Goal: Transaction & Acquisition: Purchase product/service

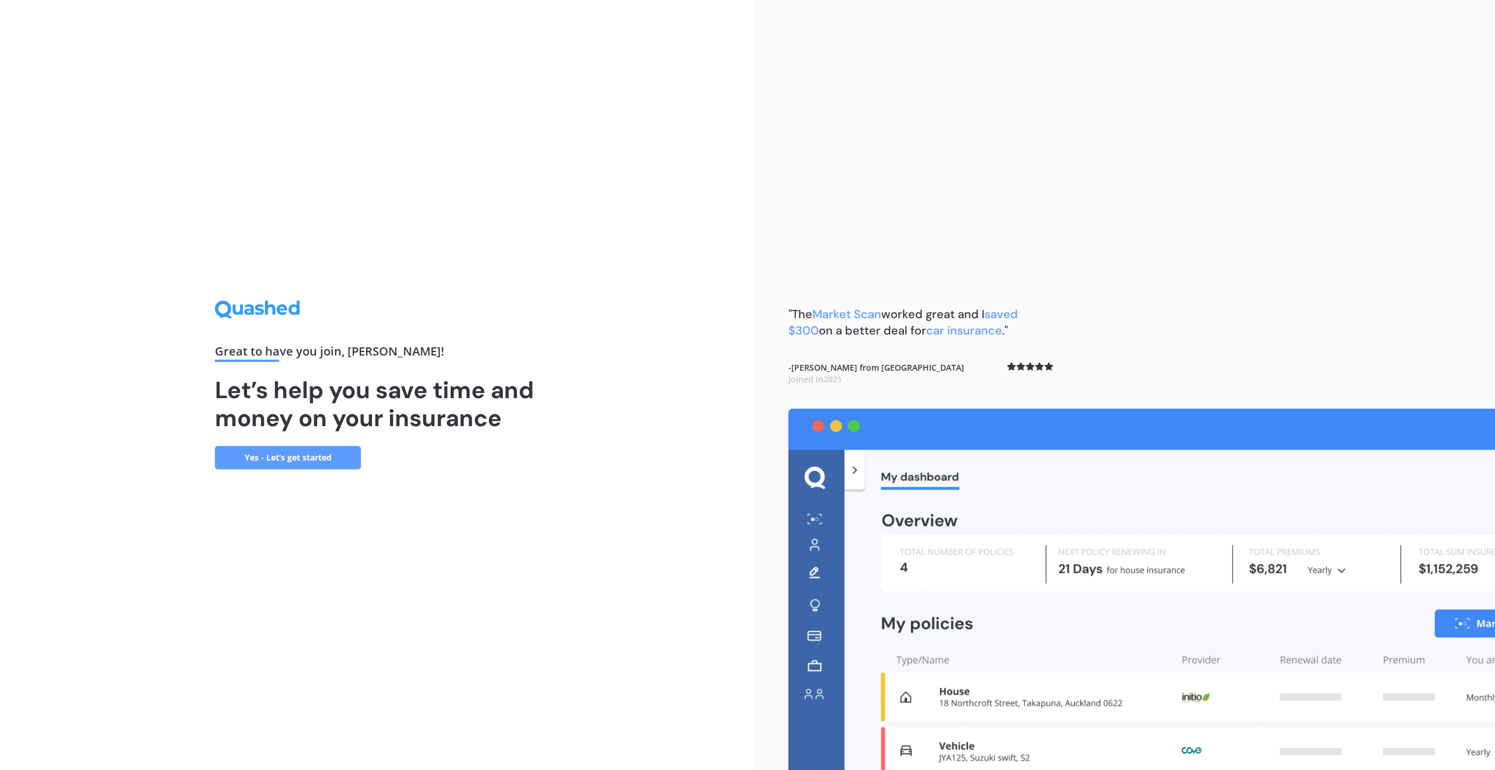
click at [329, 453] on link "Yes - Let’s get started" at bounding box center [288, 457] width 146 height 23
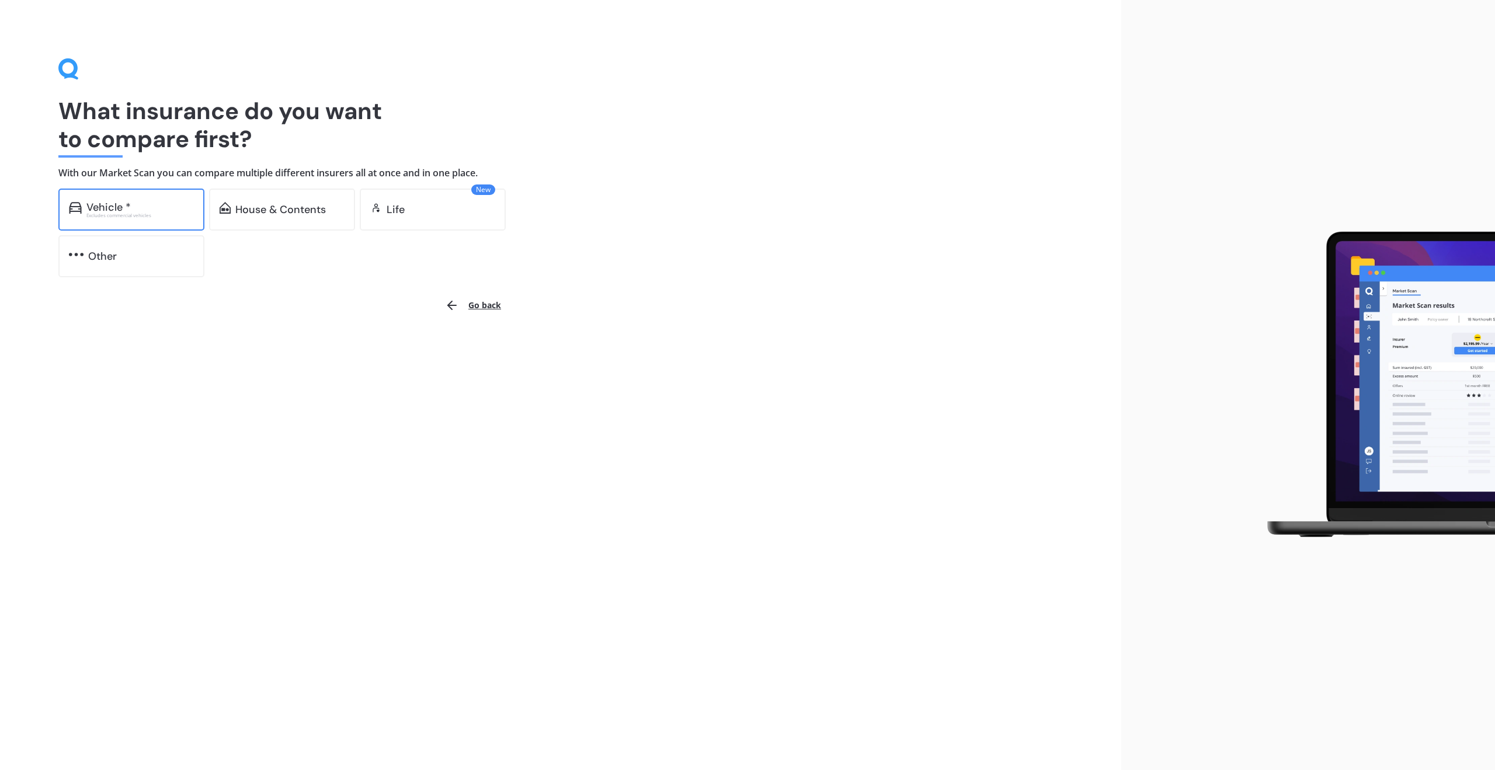
click at [141, 211] on div "Vehicle *" at bounding box center [139, 207] width 107 height 12
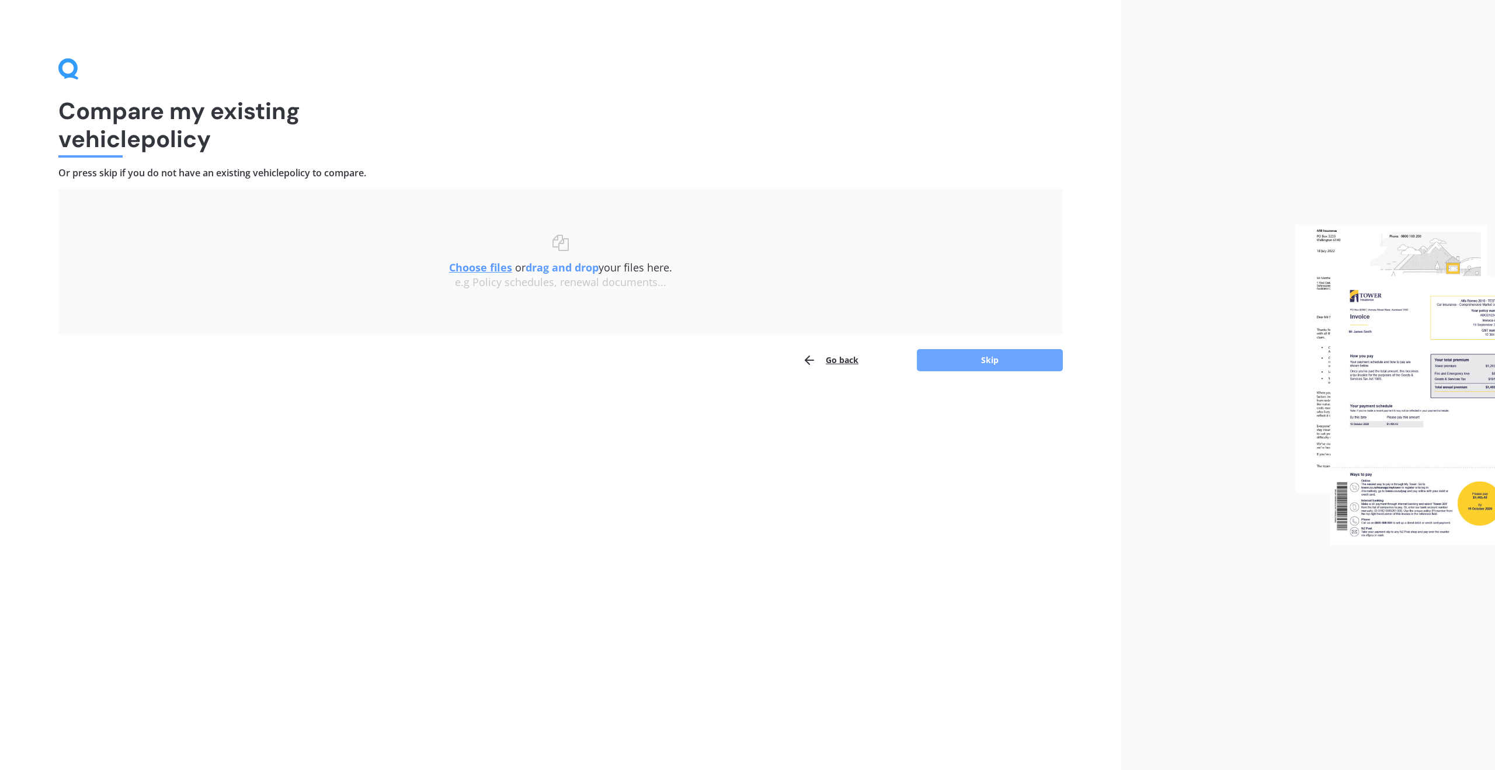
click at [1000, 360] on button "Skip" at bounding box center [990, 360] width 146 height 22
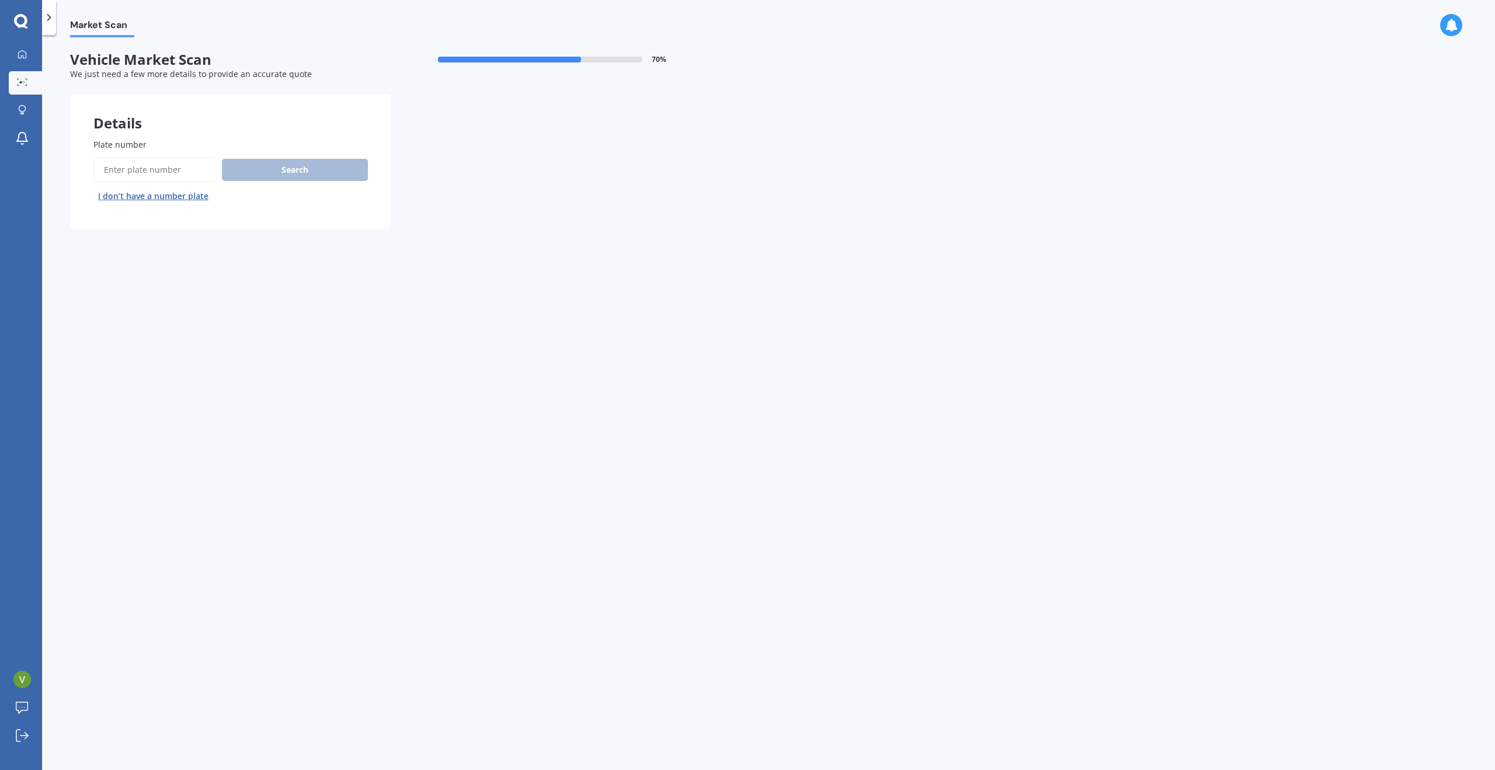
click at [164, 171] on input "Plate number" at bounding box center [155, 170] width 124 height 25
type input "PGY458"
click at [296, 166] on button "Search" at bounding box center [295, 170] width 146 height 22
select select "HYUNDAI"
select select "IONIQ"
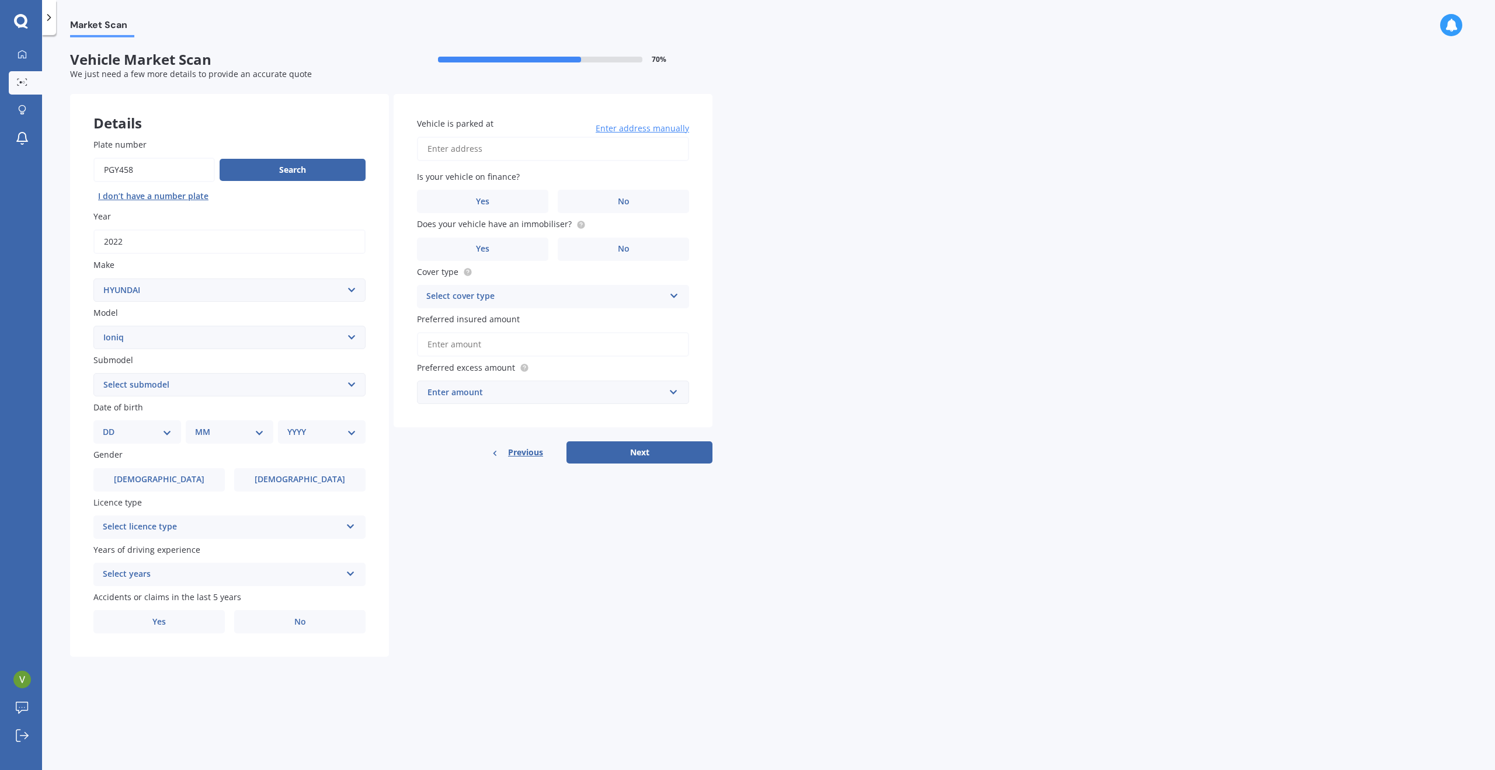
click at [249, 387] on select "Select submodel 1.6 Hybrid 1.6 Hybrid Elite Electric" at bounding box center [229, 384] width 272 height 23
select select "ELECTRIC"
click at [93, 373] on select "Select submodel 1.6 Hybrid 1.6 Hybrid Elite Electric" at bounding box center [229, 384] width 272 height 23
click at [62, 425] on div "Market Scan Vehicle Market Scan 70 % We just need a few more details to provide…" at bounding box center [768, 404] width 1453 height 735
click at [161, 475] on span "[DEMOGRAPHIC_DATA]" at bounding box center [159, 480] width 93 height 10
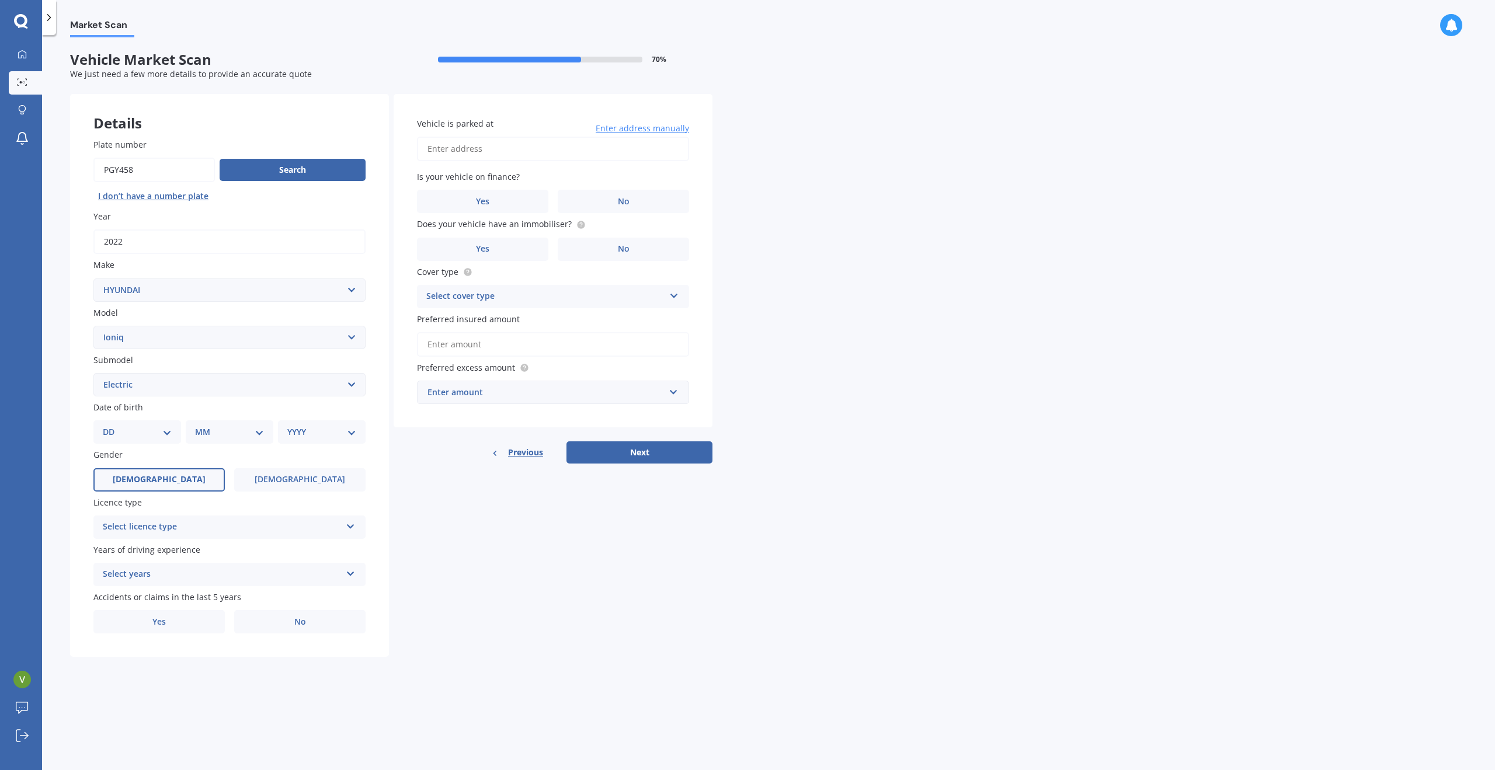
click at [0, 0] on input "[DEMOGRAPHIC_DATA]" at bounding box center [0, 0] width 0 height 0
click at [538, 151] on input "Vehicle is parked at" at bounding box center [553, 149] width 272 height 25
type input "[STREET_ADDRESS][PERSON_NAME][PERSON_NAME]"
click at [620, 213] on label "No" at bounding box center [623, 201] width 131 height 23
click at [0, 0] on input "No" at bounding box center [0, 0] width 0 height 0
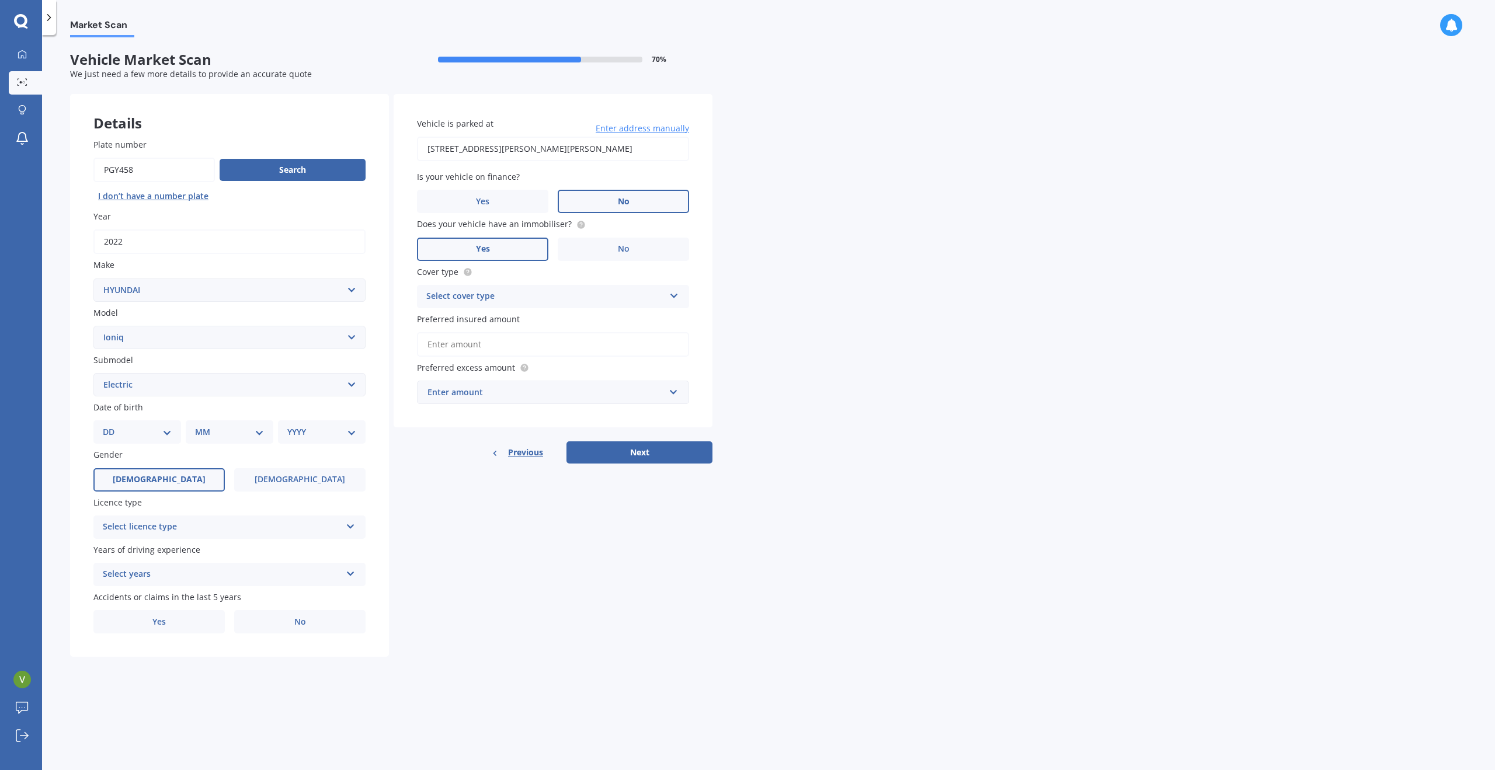
click at [496, 244] on label "Yes" at bounding box center [482, 249] width 131 height 23
click at [0, 0] on input "Yes" at bounding box center [0, 0] width 0 height 0
click at [495, 298] on div "Select cover type" at bounding box center [545, 297] width 238 height 14
click at [479, 321] on span "Comprehensive" at bounding box center [458, 319] width 62 height 11
click at [51, 272] on div "Market Scan Vehicle Market Scan 70 % We just need a few more details to provide…" at bounding box center [768, 404] width 1453 height 735
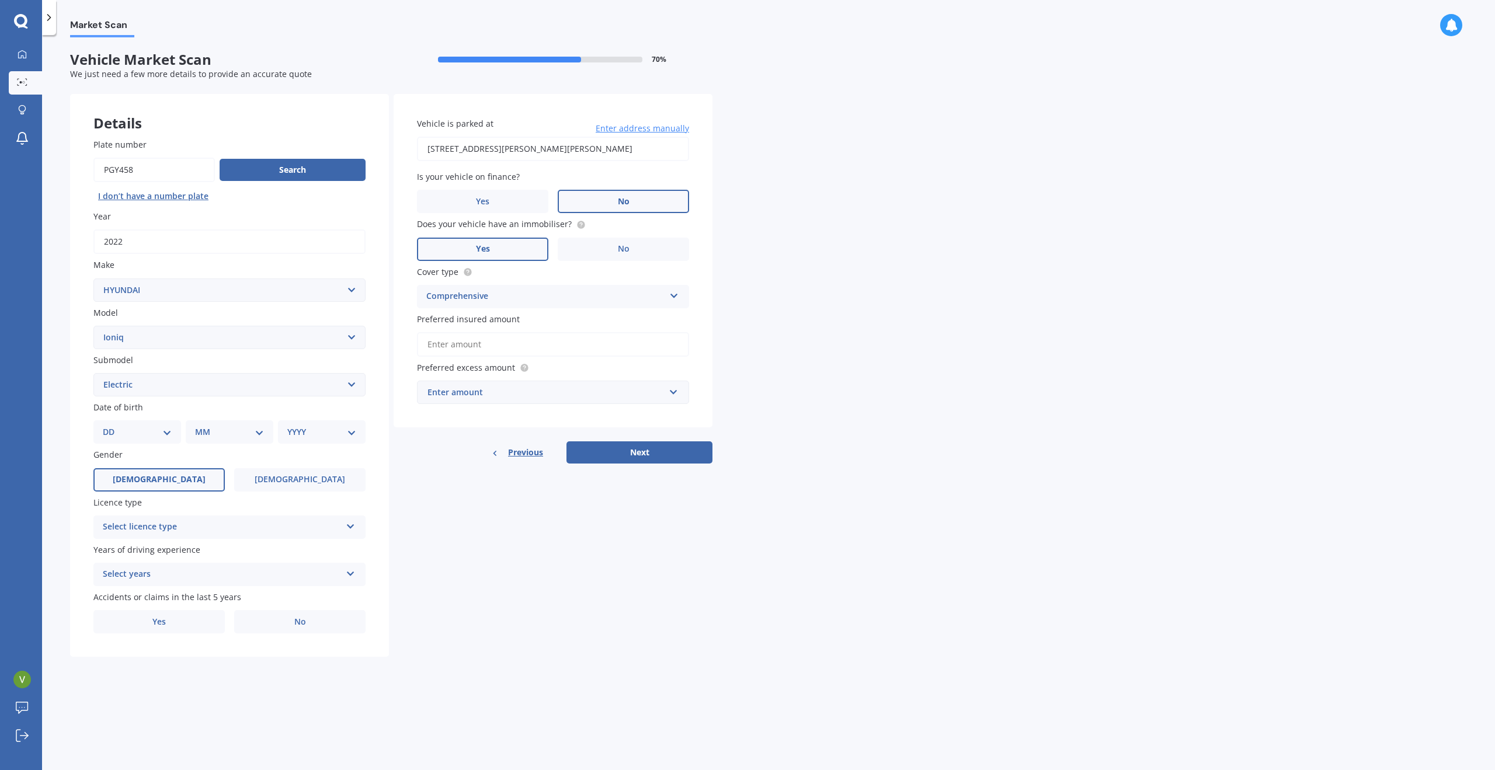
click at [154, 431] on select "DD 01 02 03 04 05 06 07 08 09 10 11 12 13 14 15 16 17 18 19 20 21 22 23 24 25 2…" at bounding box center [137, 432] width 69 height 13
select select "17"
click at [112, 426] on select "DD 01 02 03 04 05 06 07 08 09 10 11 12 13 14 15 16 17 18 19 20 21 22 23 24 25 2…" at bounding box center [137, 432] width 69 height 13
click at [225, 433] on select "MM 01 02 03 04 05 06 07 08 09 10 11 12" at bounding box center [232, 432] width 64 height 13
select select "12"
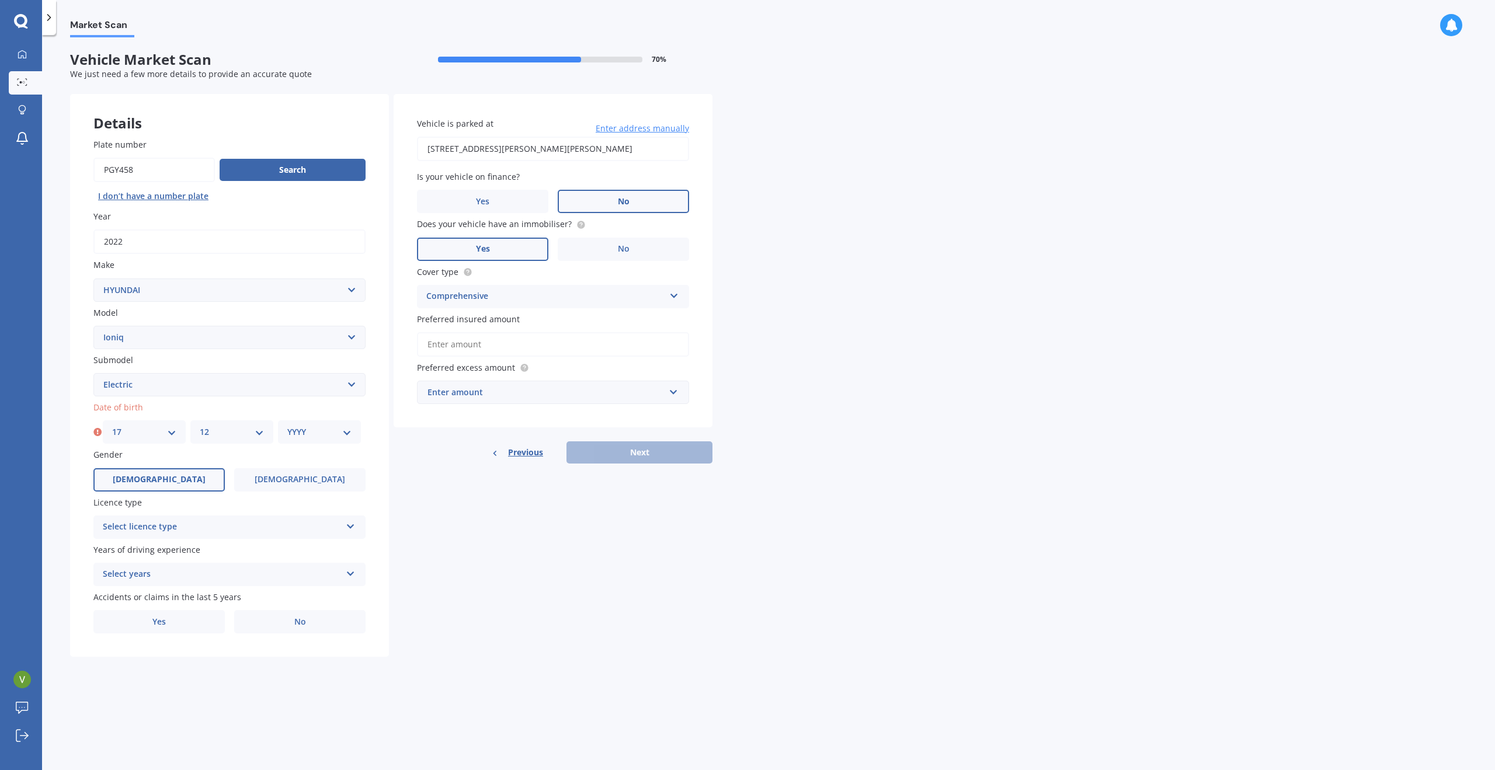
click at [200, 426] on select "MM 01 02 03 04 05 06 07 08 09 10 11 12" at bounding box center [232, 432] width 64 height 13
click at [315, 429] on select "YYYY 2025 2024 2023 2022 2021 2020 2019 2018 2017 2016 2015 2014 2013 2012 2011…" at bounding box center [319, 432] width 64 height 13
select select "1983"
click at [287, 426] on select "YYYY 2025 2024 2023 2022 2021 2020 2019 2018 2017 2016 2015 2014 2013 2012 2011…" at bounding box center [319, 432] width 64 height 13
click at [173, 525] on div "Select licence type" at bounding box center [222, 527] width 238 height 14
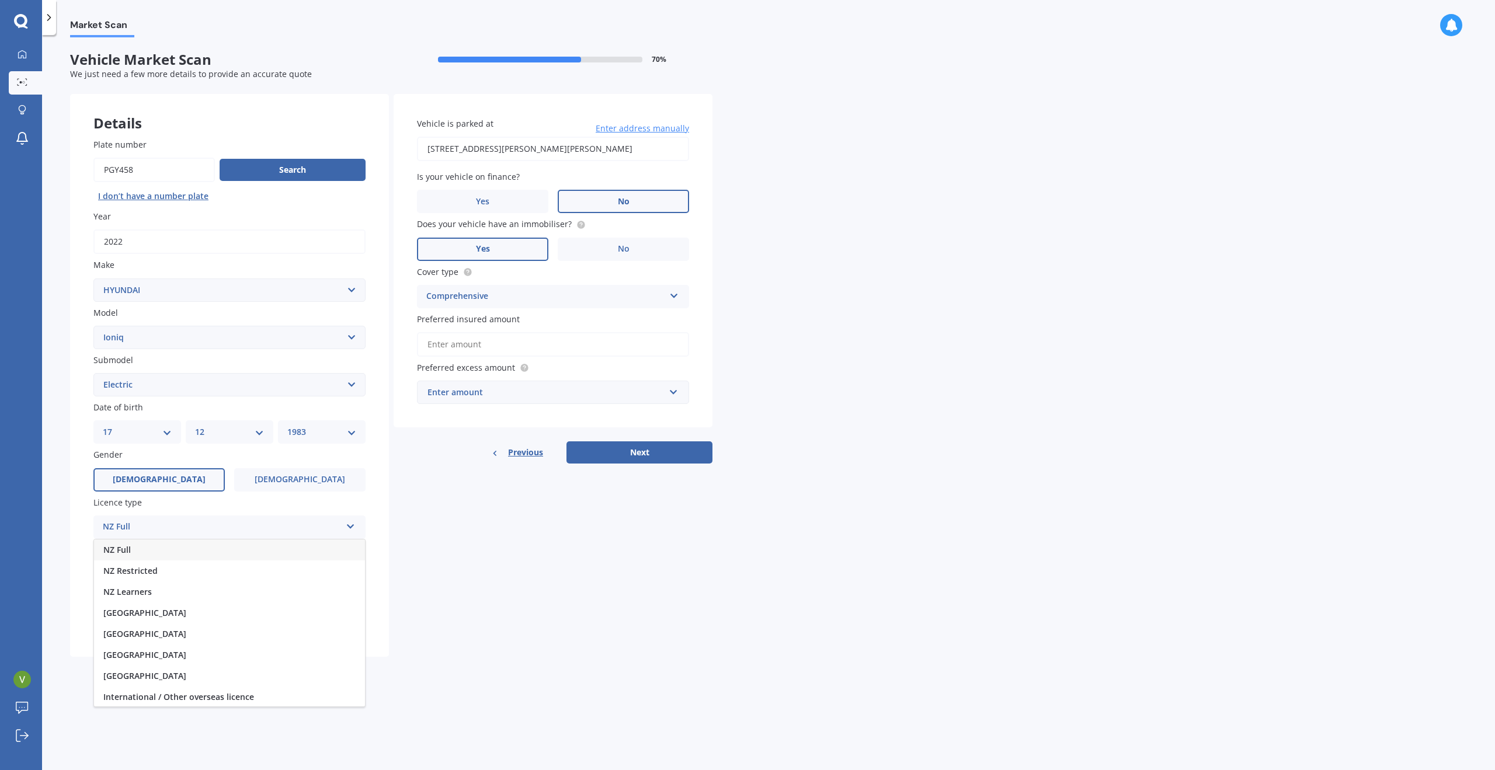
click at [140, 550] on div "NZ Full" at bounding box center [229, 550] width 271 height 21
click at [186, 576] on div "Select years" at bounding box center [222, 575] width 238 height 14
click at [173, 594] on div "5 or more years" at bounding box center [229, 597] width 271 height 21
click at [69, 574] on div "Market Scan Vehicle Market Scan 70 % We just need a few more details to provide…" at bounding box center [768, 404] width 1453 height 735
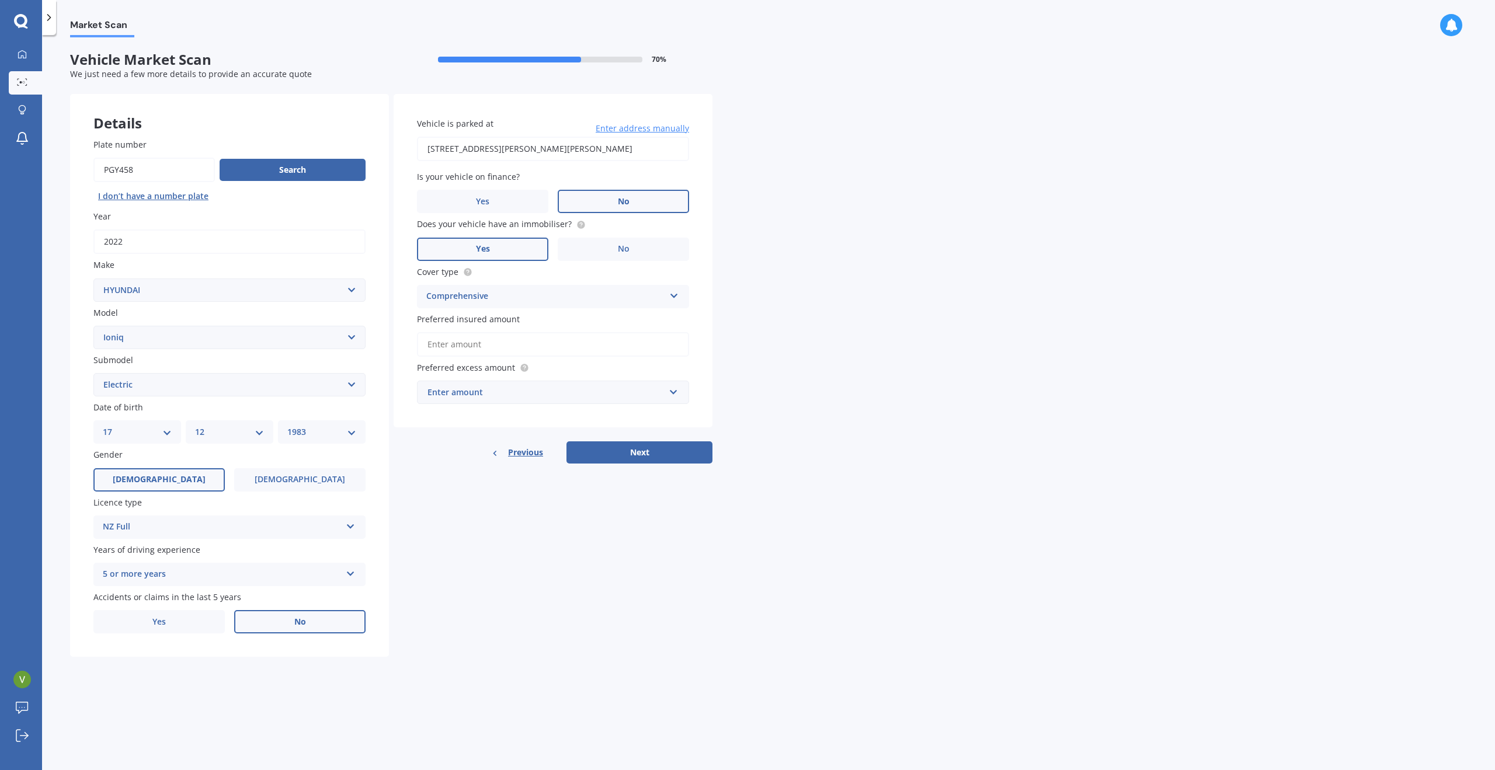
click at [304, 624] on span "No" at bounding box center [300, 622] width 12 height 10
click at [0, 0] on input "No" at bounding box center [0, 0] width 0 height 0
click at [446, 345] on input "Preferred insured amount" at bounding box center [553, 344] width 272 height 25
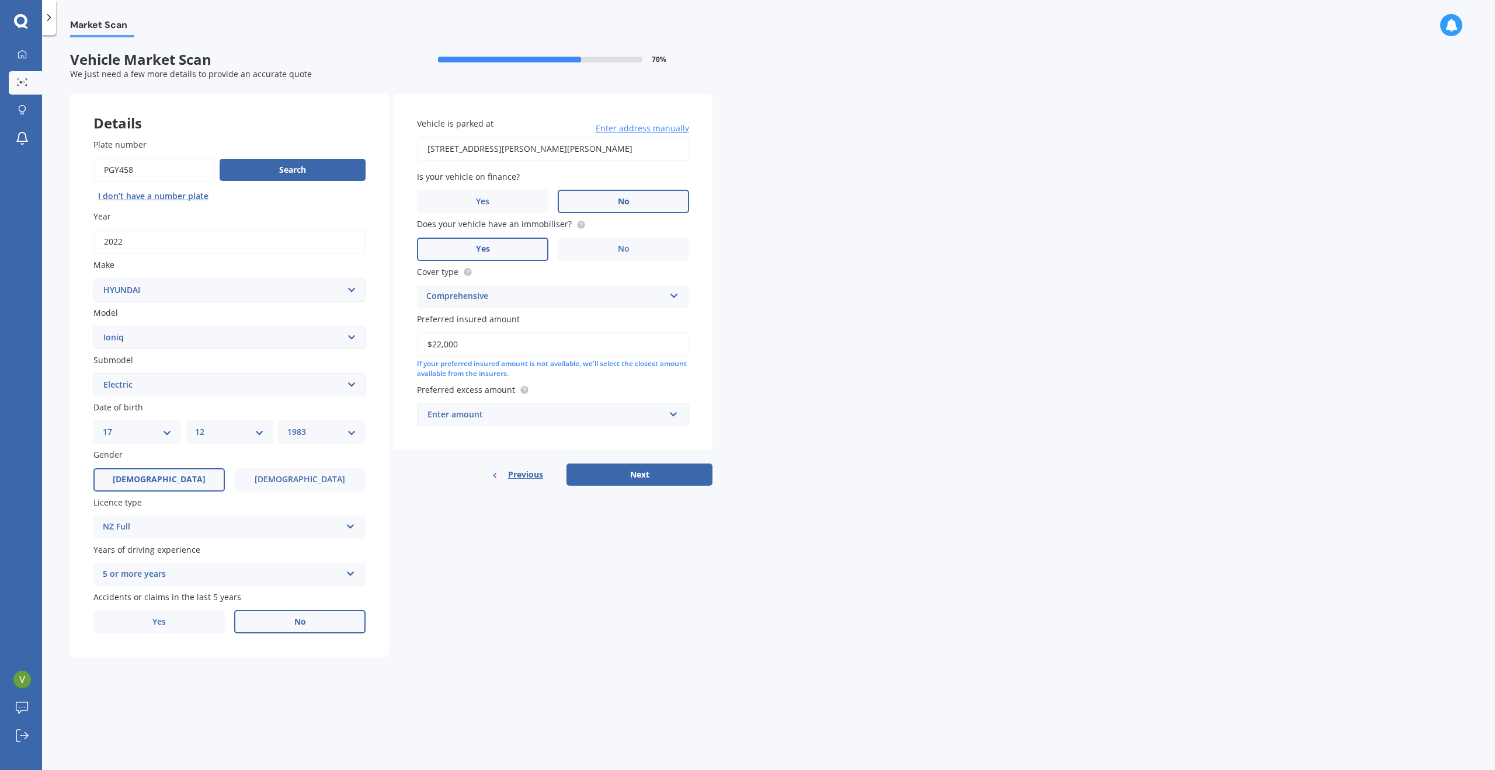
type input "$22,000"
click at [804, 355] on div "Market Scan Vehicle Market Scan 70 % We just need a few more details to provide…" at bounding box center [768, 404] width 1453 height 735
click at [680, 413] on div "Enter amount $100 $400 $500 $750 $1,000 $1,500 $2,000" at bounding box center [553, 414] width 272 height 23
click at [512, 474] on div "$500" at bounding box center [553, 480] width 271 height 22
click at [643, 489] on button "Next" at bounding box center [640, 488] width 146 height 22
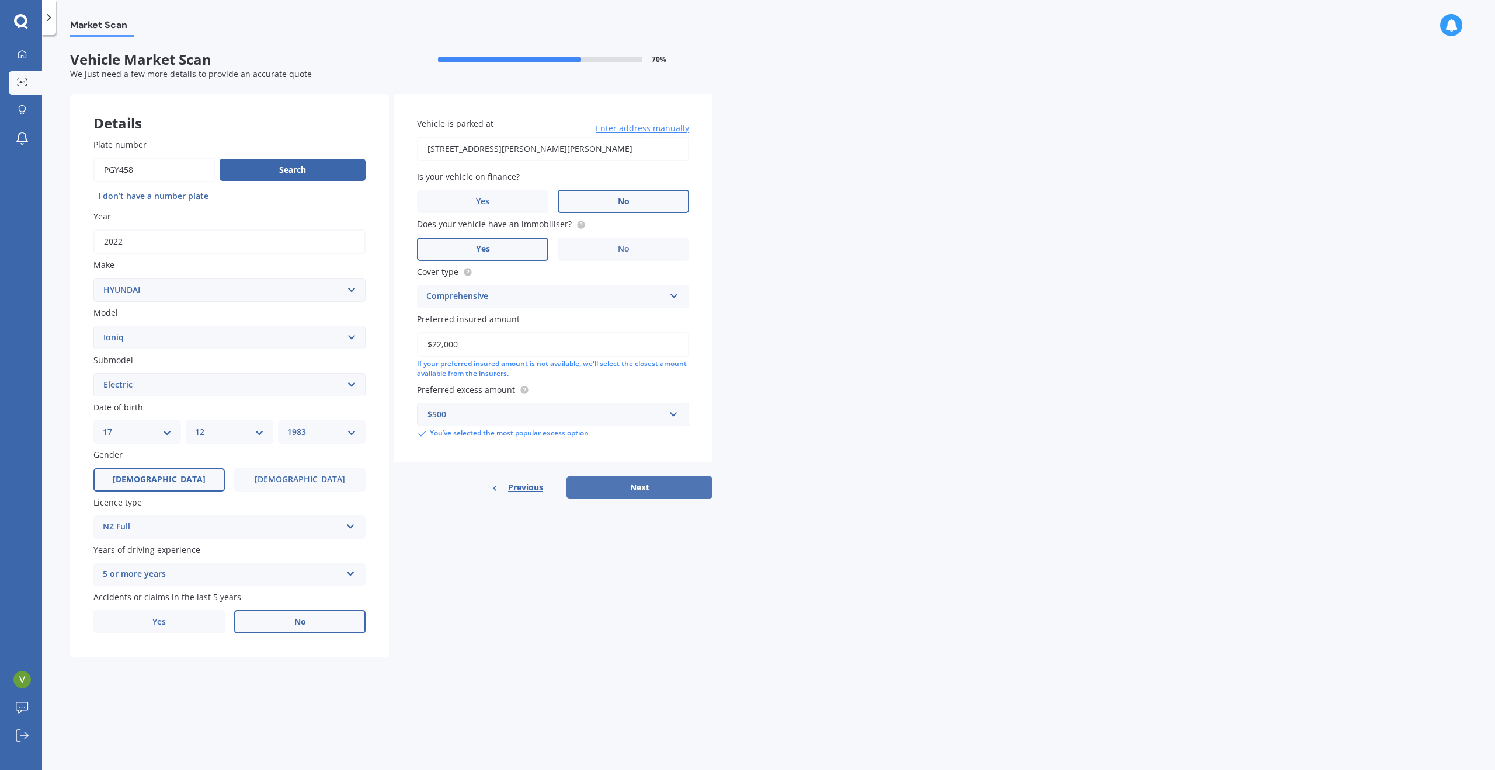
select select "17"
select select "12"
select select "1983"
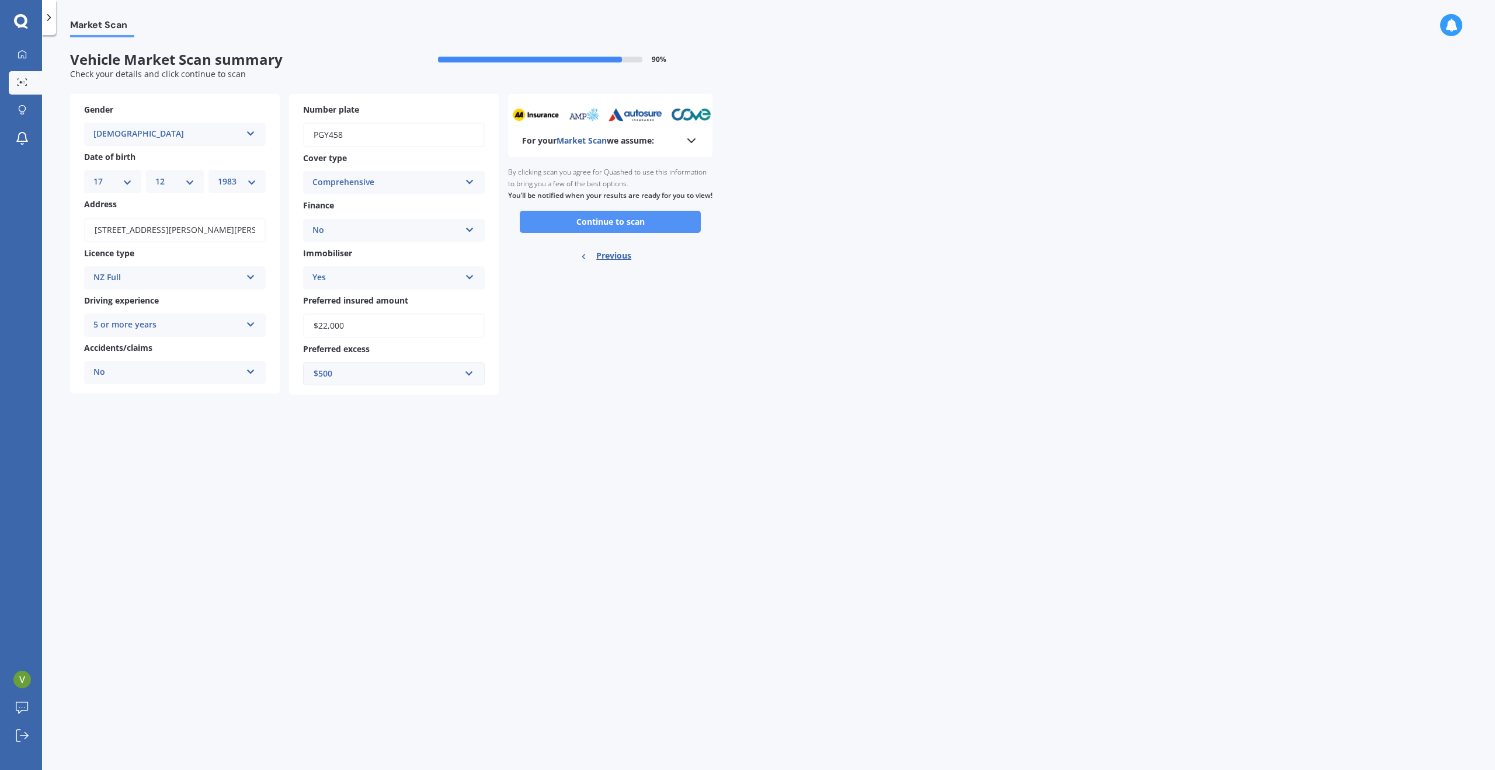
click at [635, 233] on button "Continue to scan" at bounding box center [610, 222] width 181 height 22
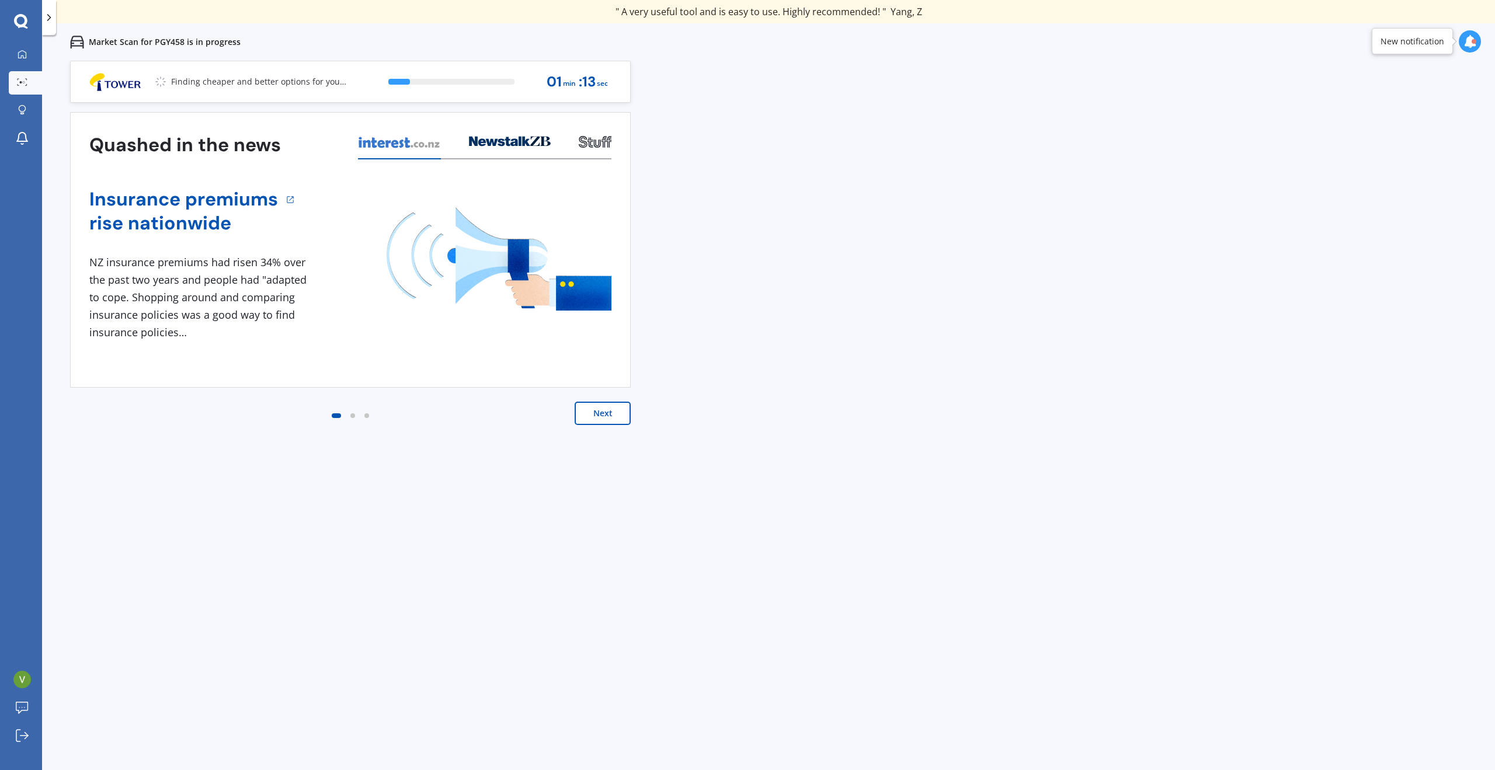
click at [611, 411] on button "Next" at bounding box center [603, 413] width 56 height 23
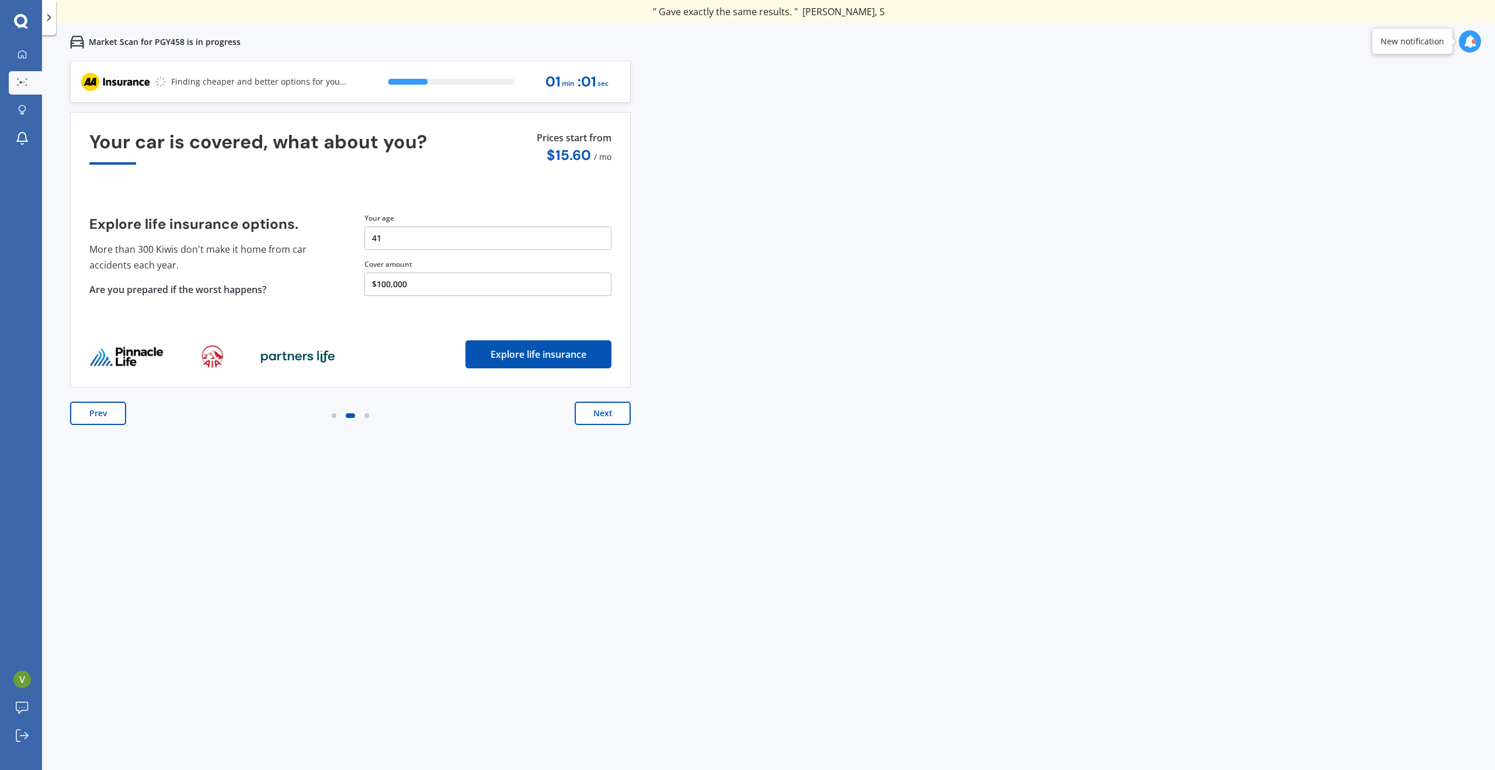
click at [611, 411] on button "Next" at bounding box center [603, 413] width 56 height 23
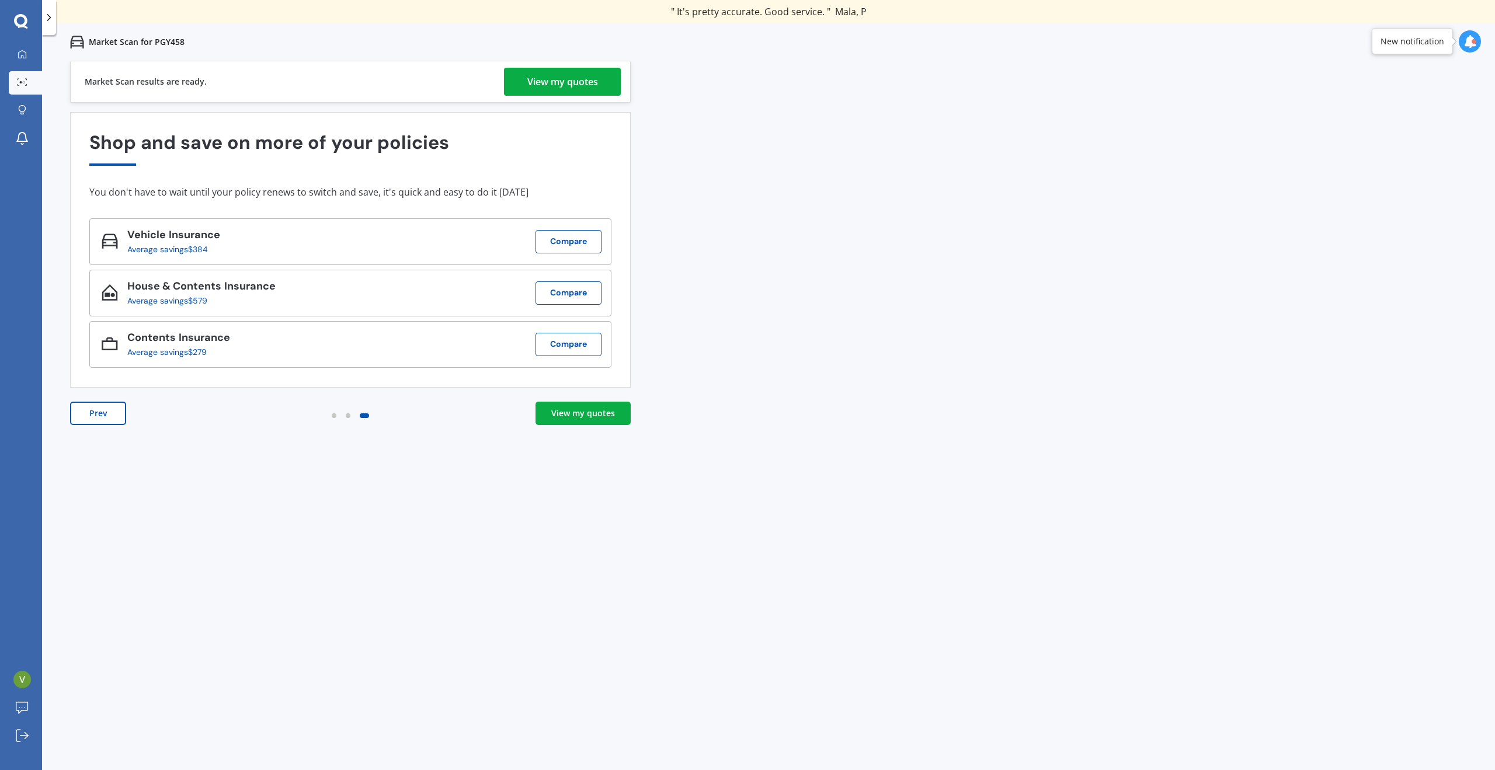
click at [595, 408] on div "View my quotes" at bounding box center [583, 414] width 64 height 12
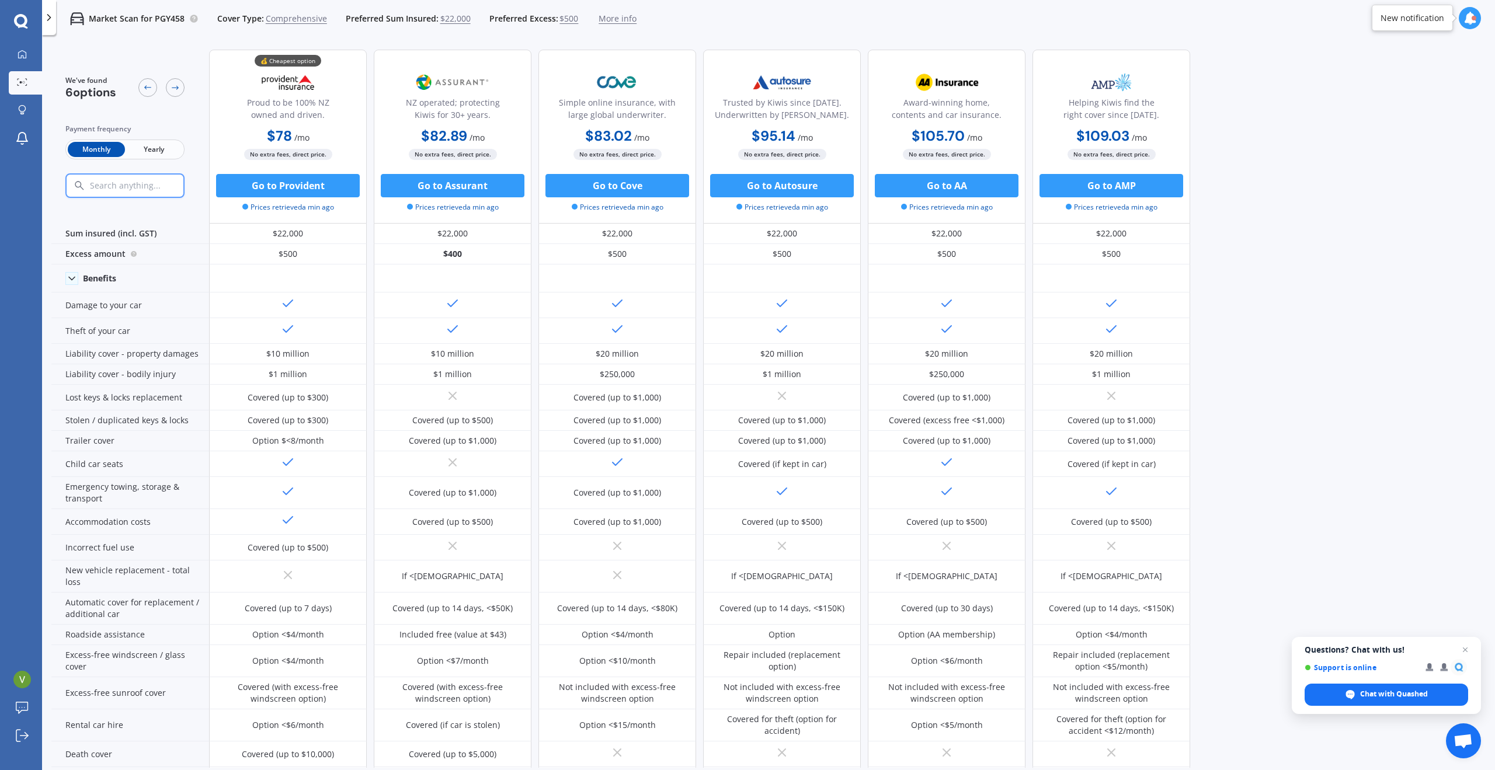
click at [162, 145] on span "Yearly" at bounding box center [153, 149] width 57 height 15
click at [91, 147] on span "Monthly" at bounding box center [96, 149] width 57 height 15
click at [158, 145] on span "Yearly" at bounding box center [153, 149] width 57 height 15
click at [100, 147] on span "Monthly" at bounding box center [96, 149] width 57 height 15
click at [136, 144] on span "Yearly" at bounding box center [153, 149] width 57 height 15
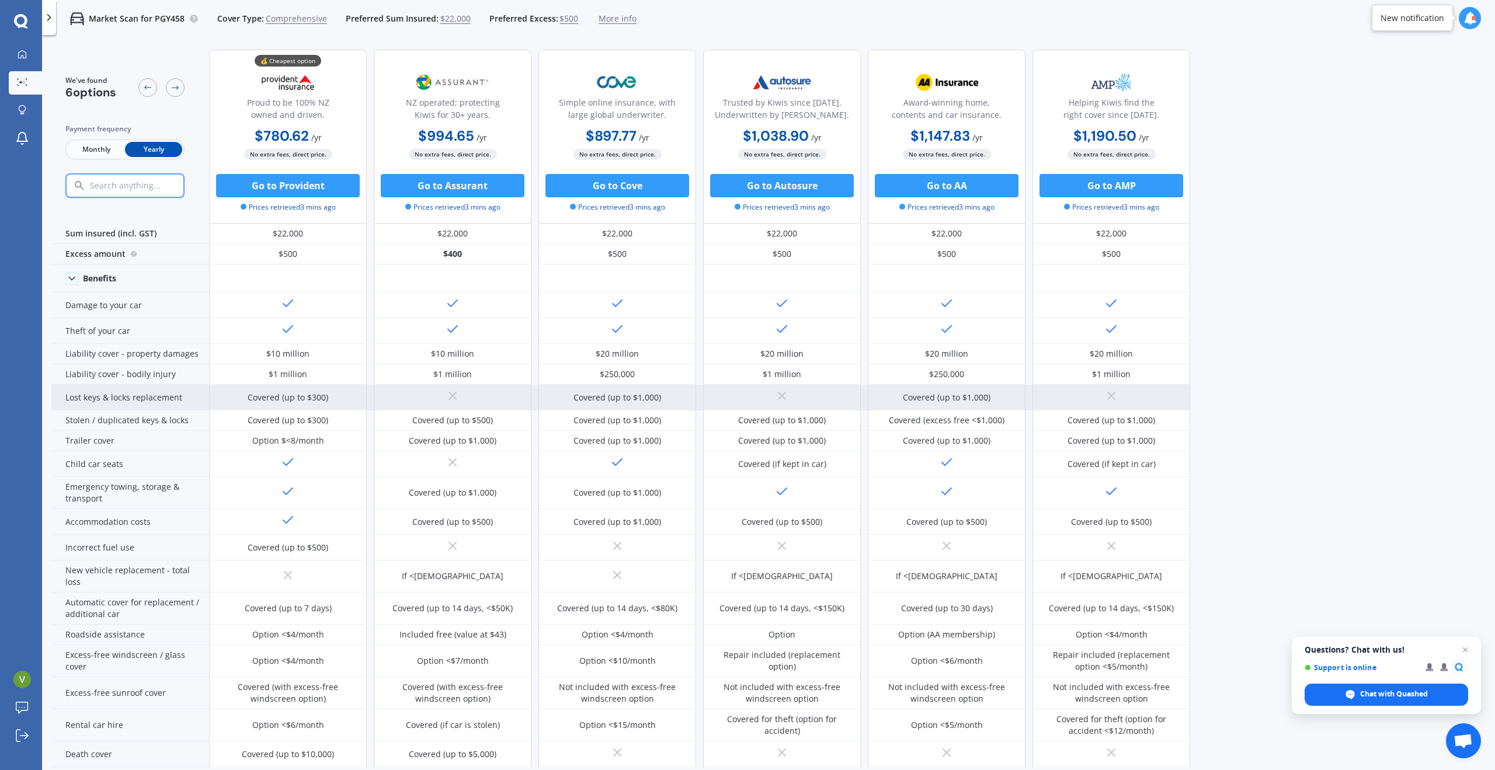
click at [638, 400] on div "Covered (up to $1,000)" at bounding box center [618, 398] width 88 height 12
click at [621, 395] on div "Covered (up to $1,000)" at bounding box center [618, 398] width 88 height 12
click at [623, 395] on div "Covered (up to $1,000)" at bounding box center [618, 398] width 88 height 12
click at [666, 397] on div "Covered (up to $1,000)" at bounding box center [617, 398] width 158 height 26
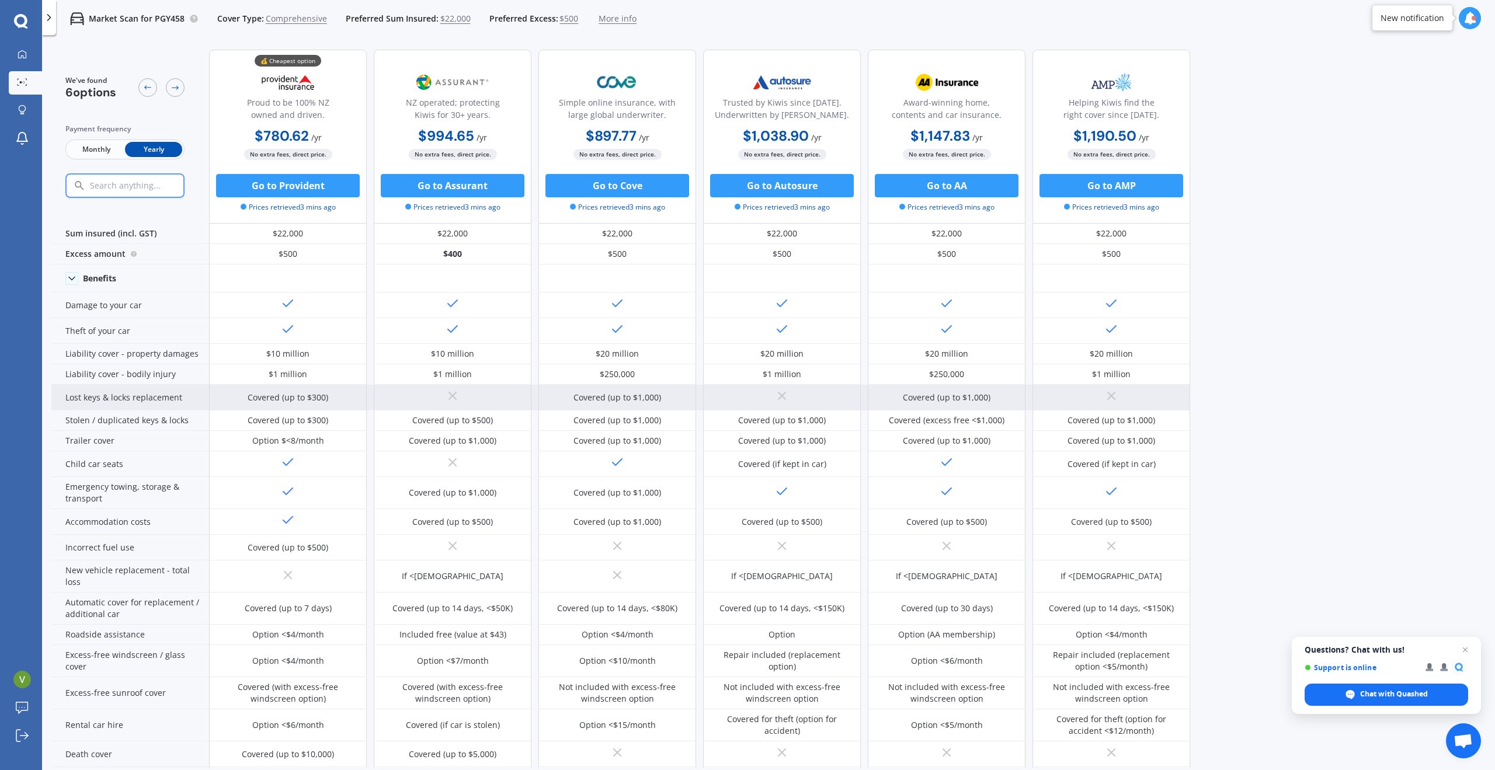
click at [666, 397] on div "Covered (up to $1,000)" at bounding box center [617, 398] width 158 height 26
click at [675, 394] on div "Covered (up to $1,000)" at bounding box center [617, 398] width 158 height 26
click at [642, 399] on div "Covered (up to $1,000)" at bounding box center [618, 398] width 88 height 12
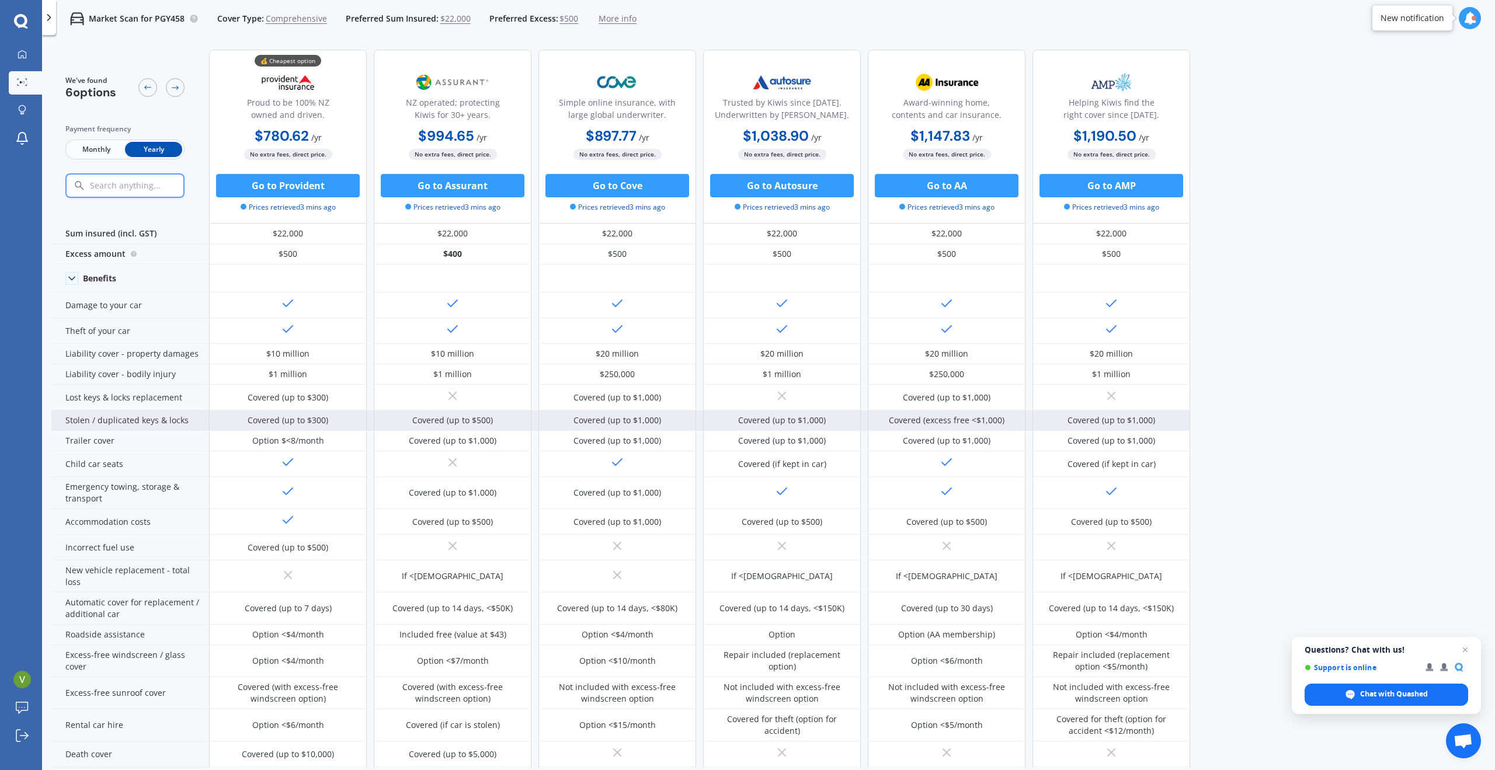
click at [658, 419] on div "Covered (up to $1,000)" at bounding box center [618, 421] width 88 height 12
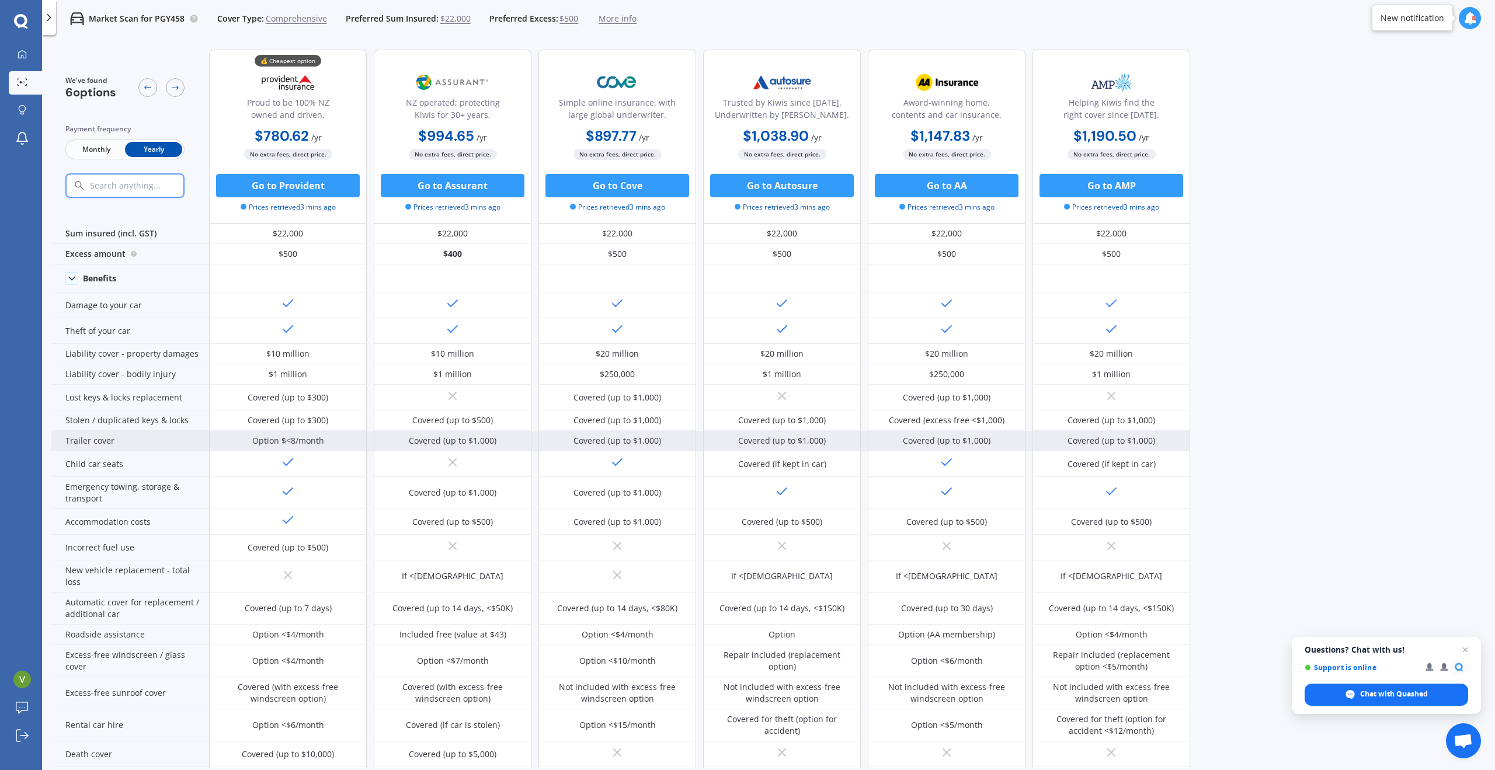
click at [636, 437] on div "Covered (up to $1,000)" at bounding box center [618, 441] width 88 height 12
click at [642, 439] on div "Covered (up to $1,000)" at bounding box center [618, 441] width 88 height 12
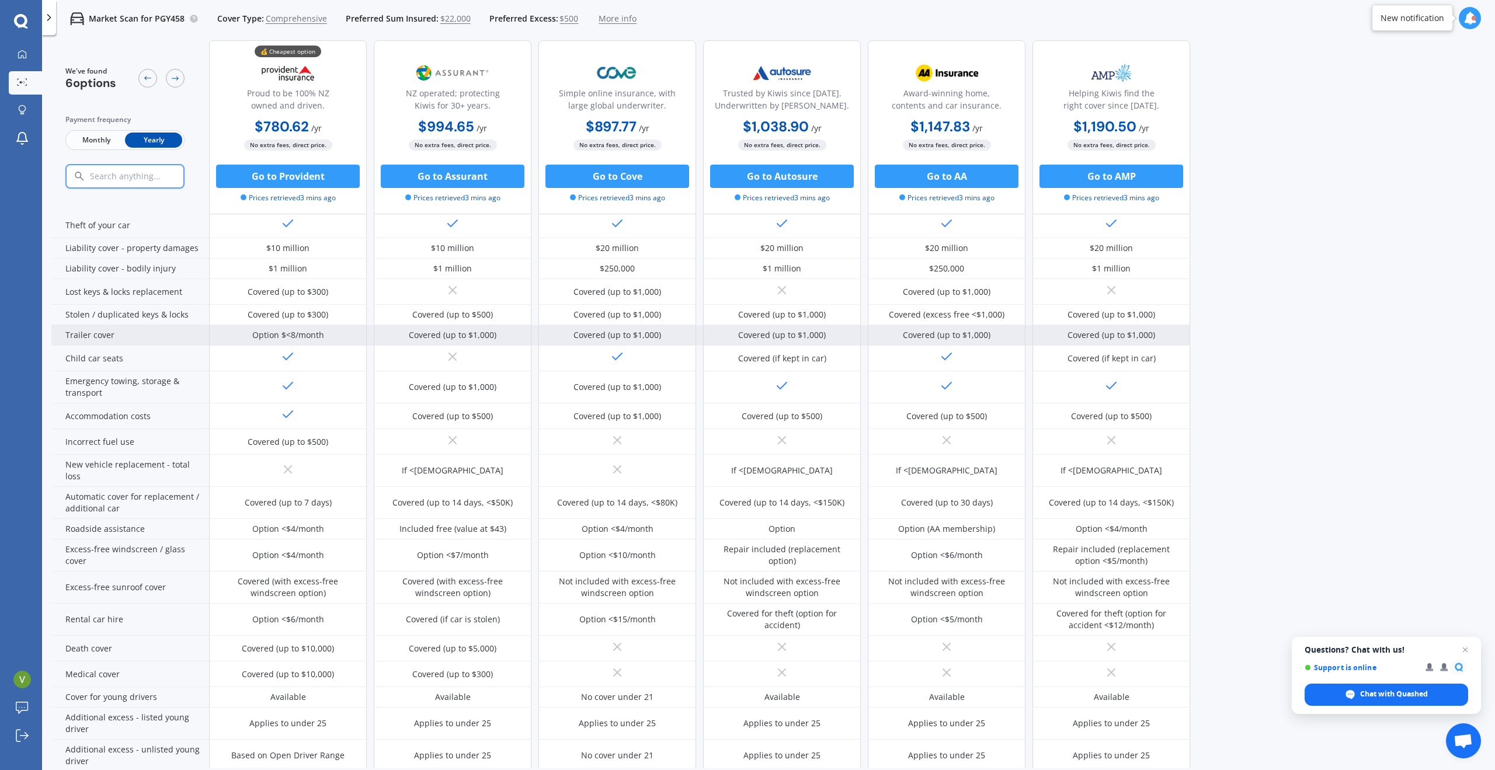
scroll to position [117, 0]
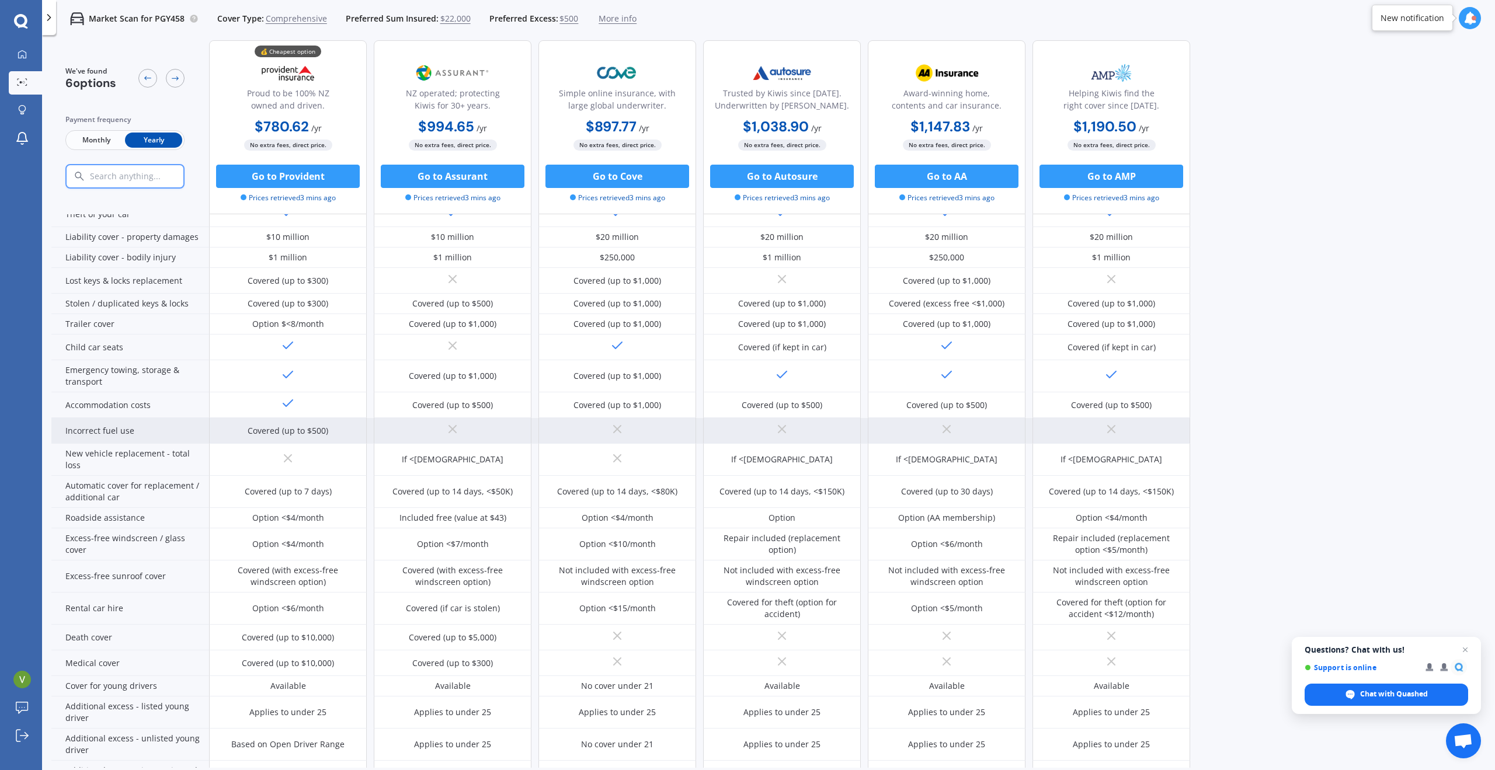
drag, startPoint x: 633, startPoint y: 431, endPoint x: 604, endPoint y: 436, distance: 29.7
click at [604, 436] on div at bounding box center [617, 431] width 158 height 26
drag, startPoint x: 612, startPoint y: 427, endPoint x: 638, endPoint y: 429, distance: 25.8
click at [638, 429] on div at bounding box center [617, 431] width 158 height 26
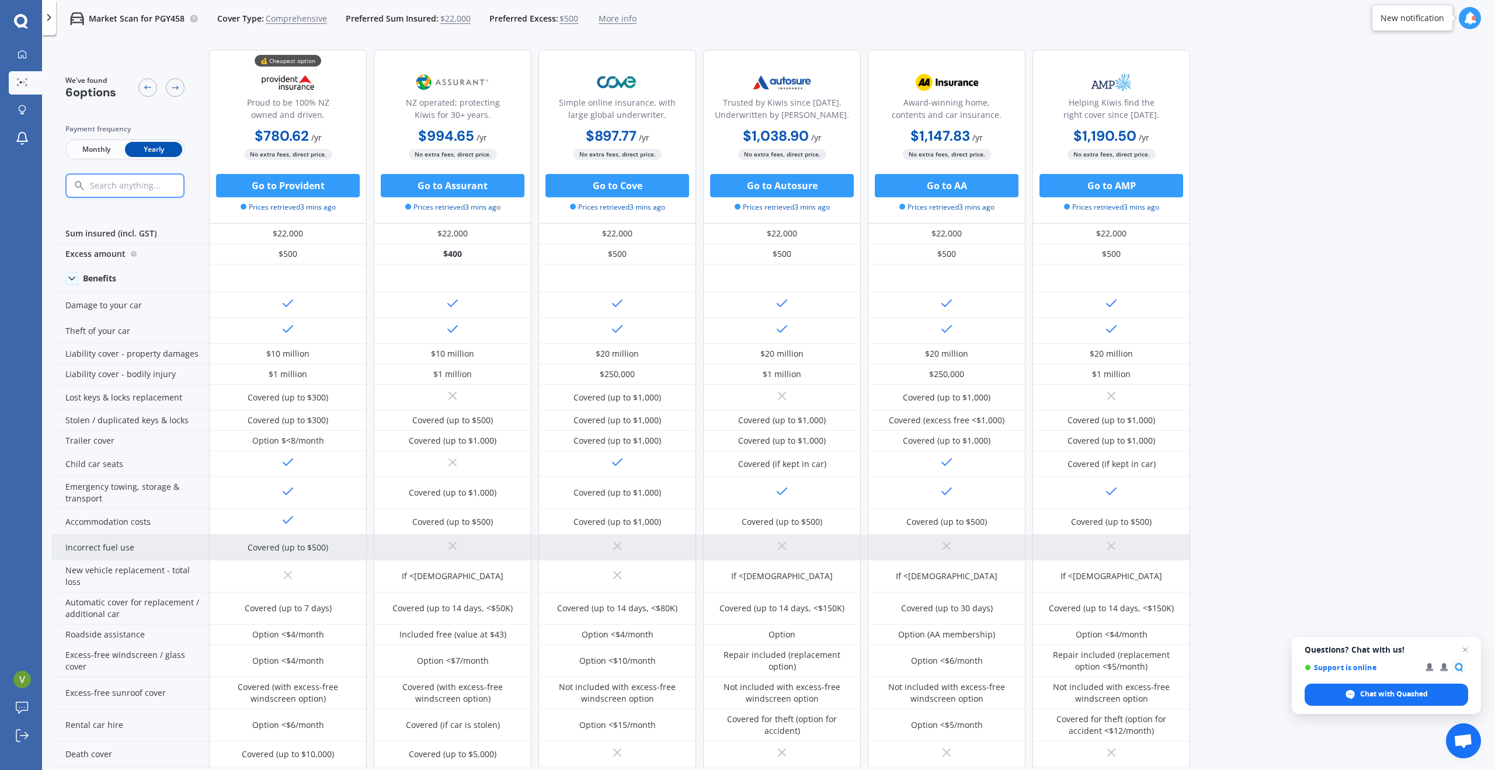
scroll to position [58, 0]
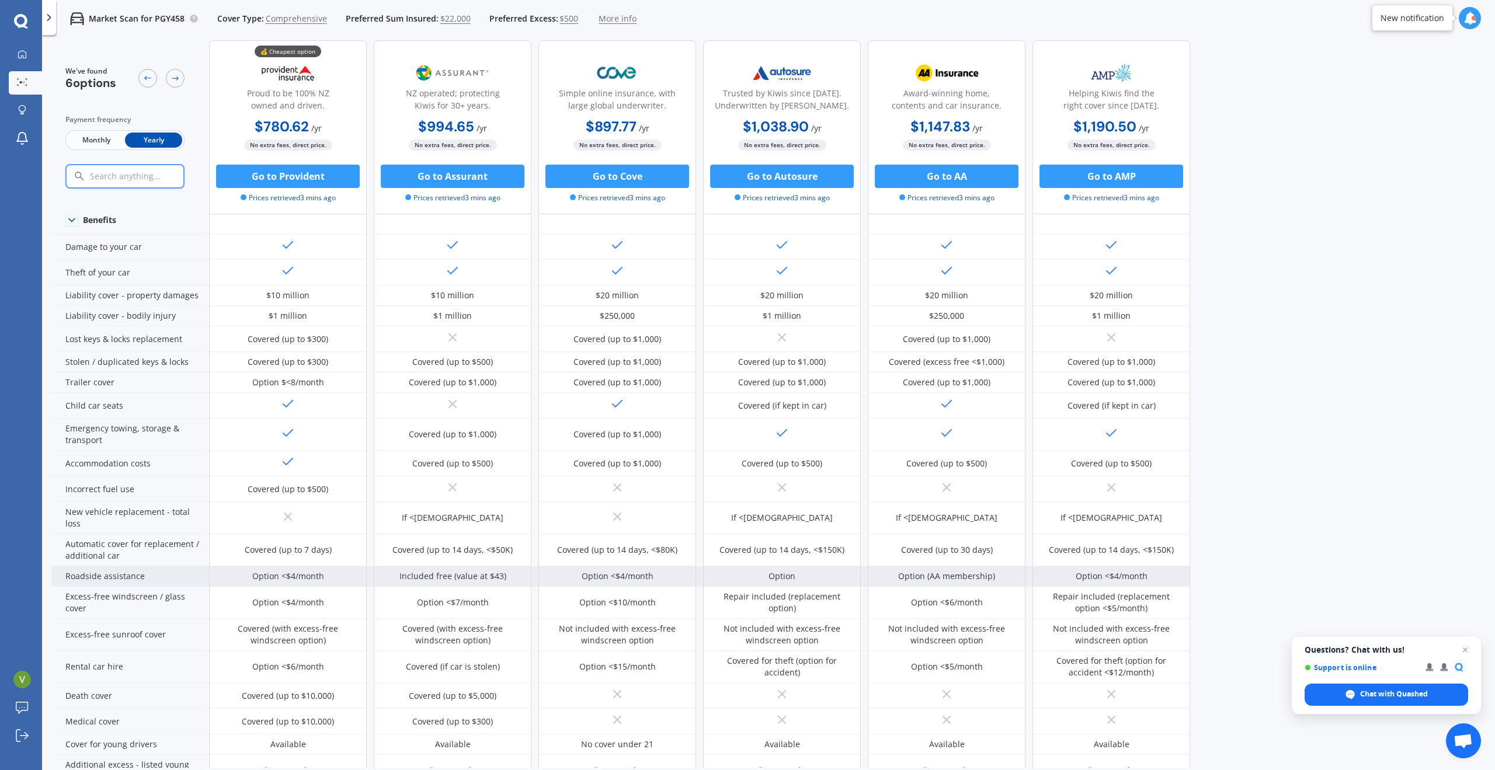
click at [296, 576] on div "Option <$4/month" at bounding box center [288, 577] width 72 height 12
click at [284, 578] on div "Option <$4/month" at bounding box center [288, 577] width 72 height 12
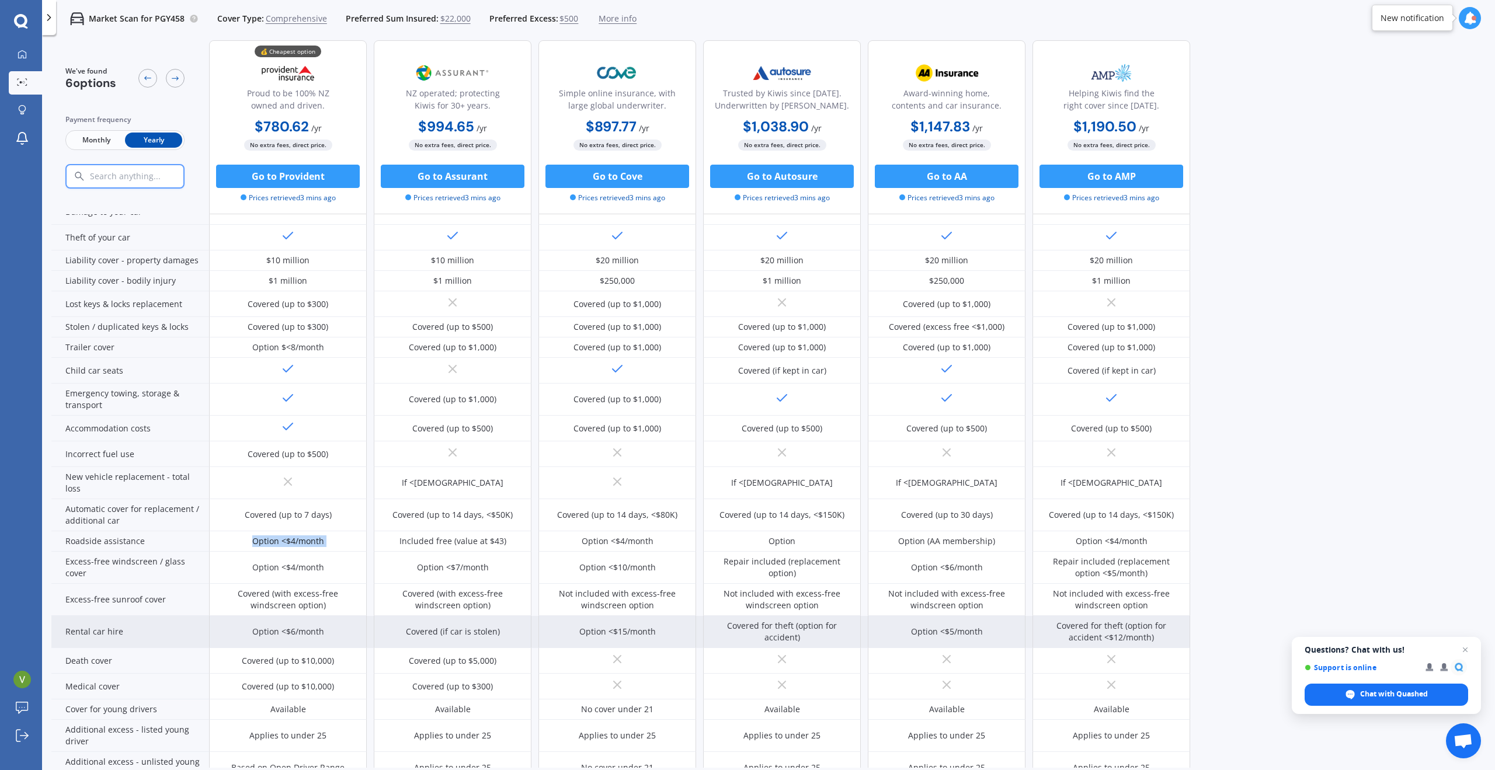
scroll to position [0, 0]
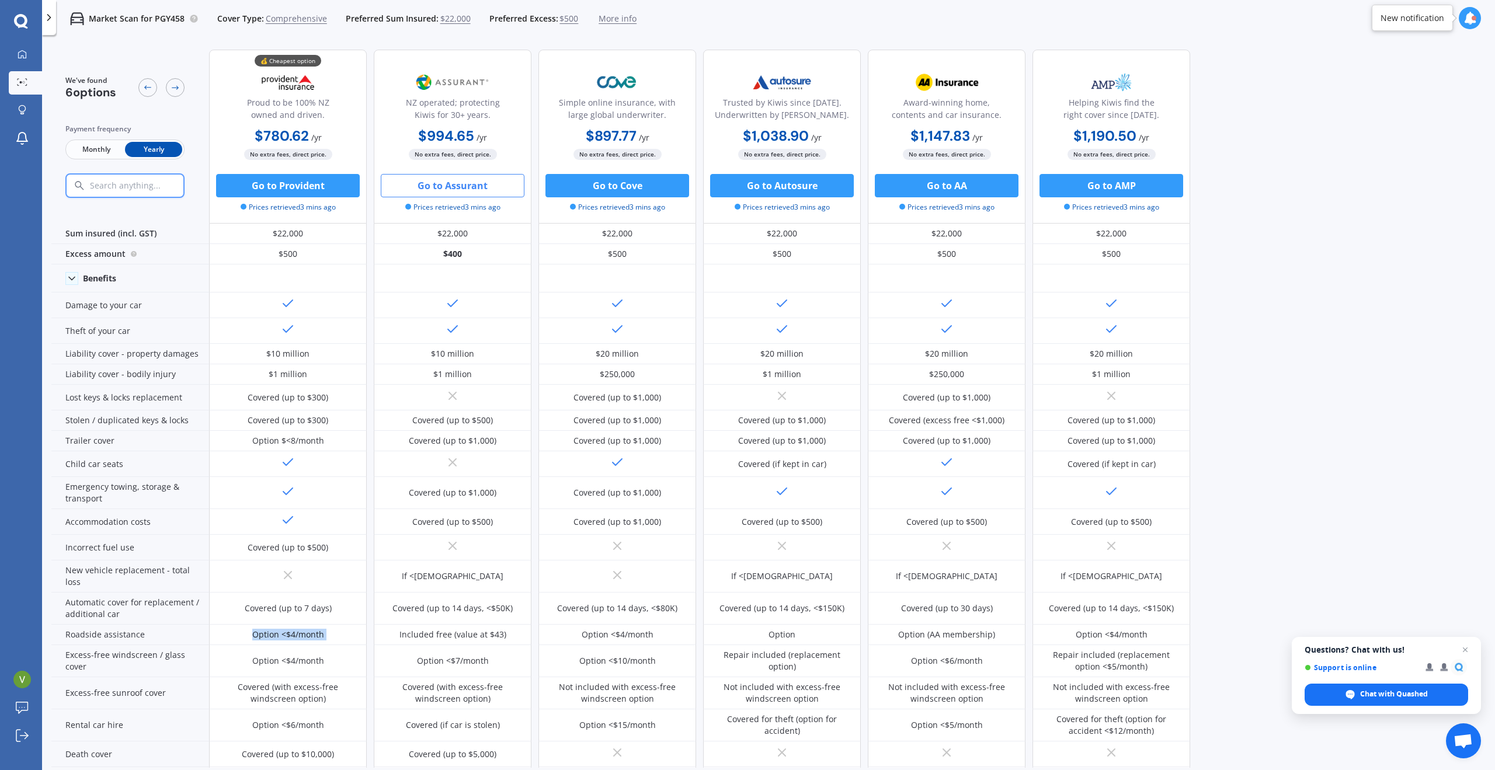
click at [456, 186] on button "Go to Assurant" at bounding box center [453, 185] width 144 height 23
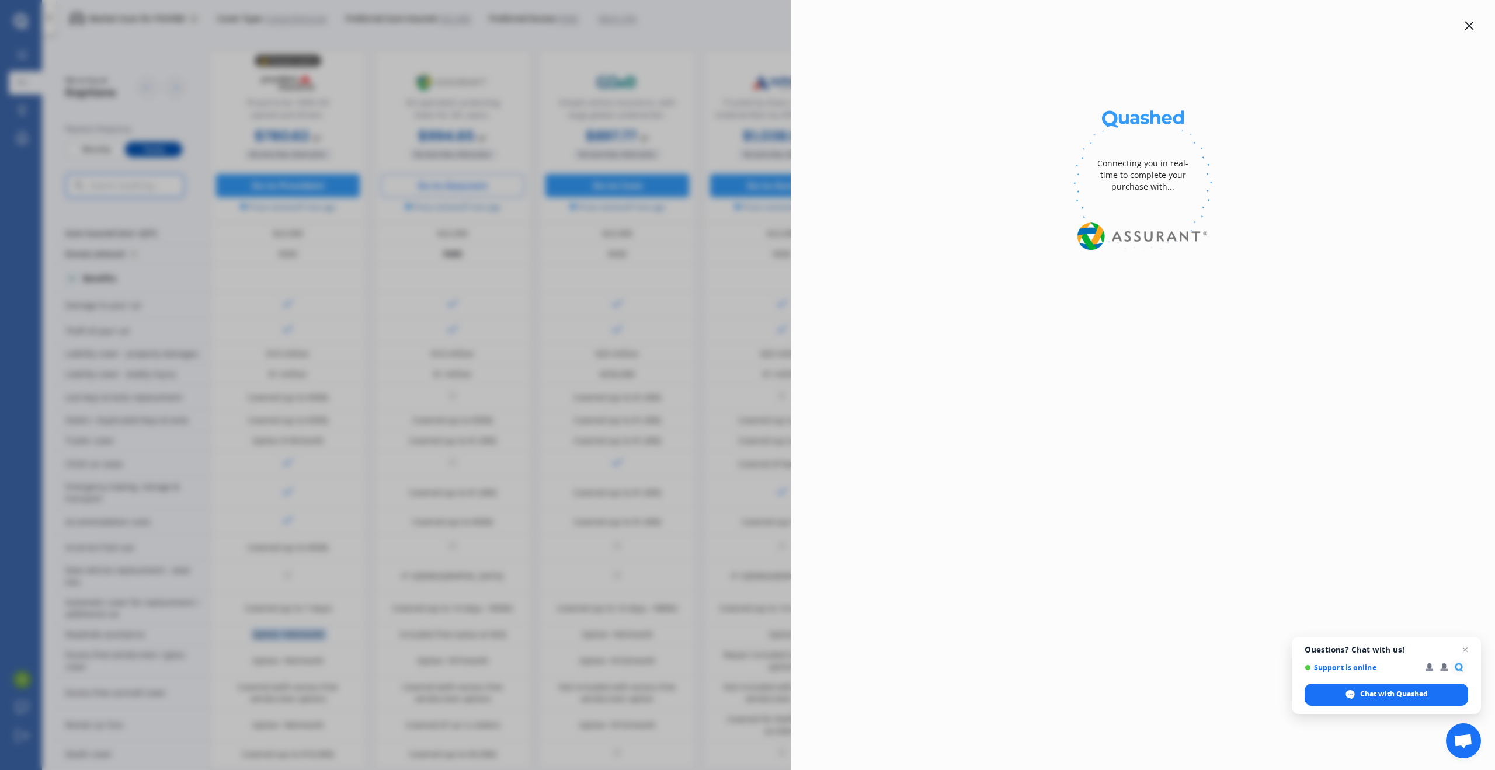
select select "full"
select select "0"
select select "[PERSON_NAME]"
select select "HYUNDAI"
select select "IONIQ"
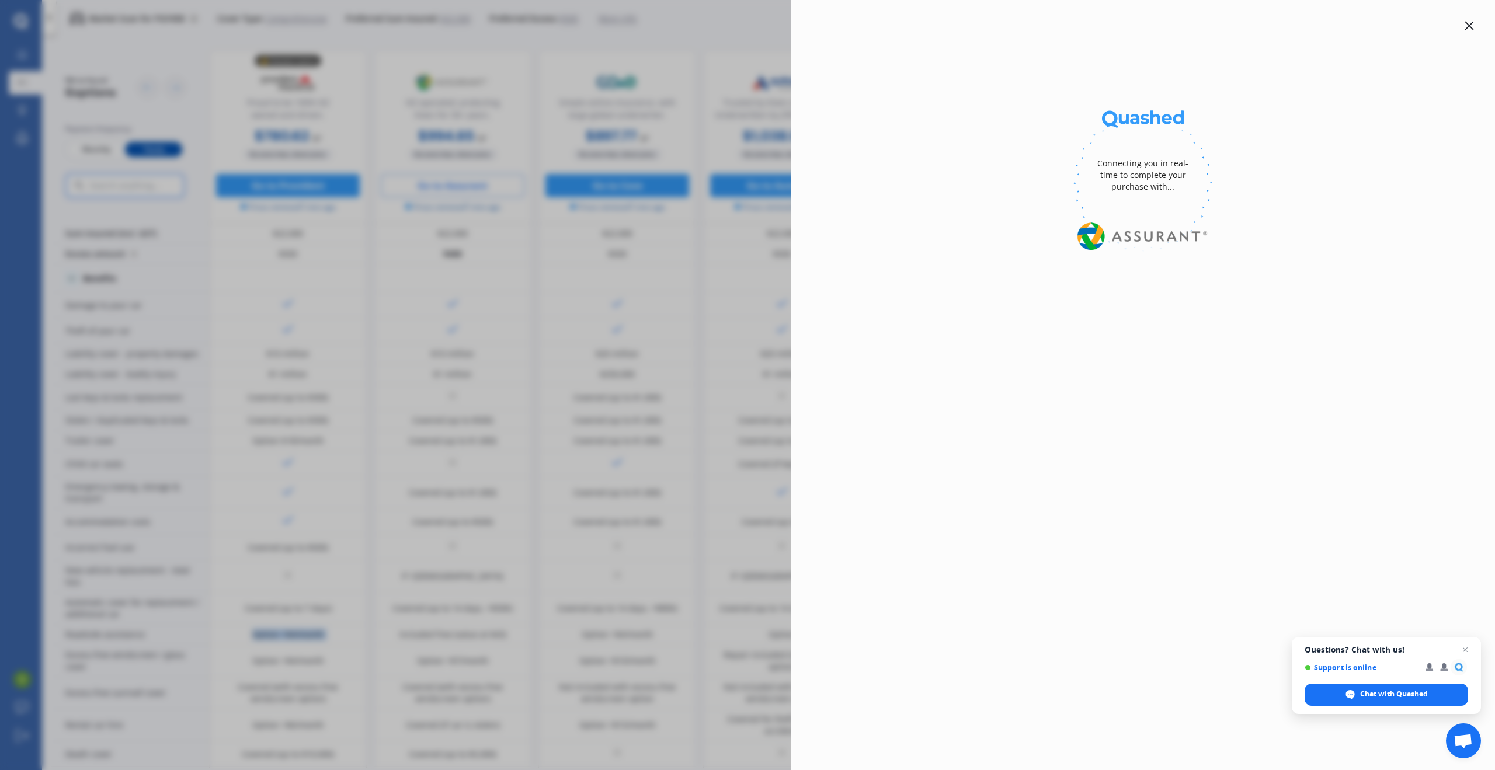
select select "ELECTRIC"
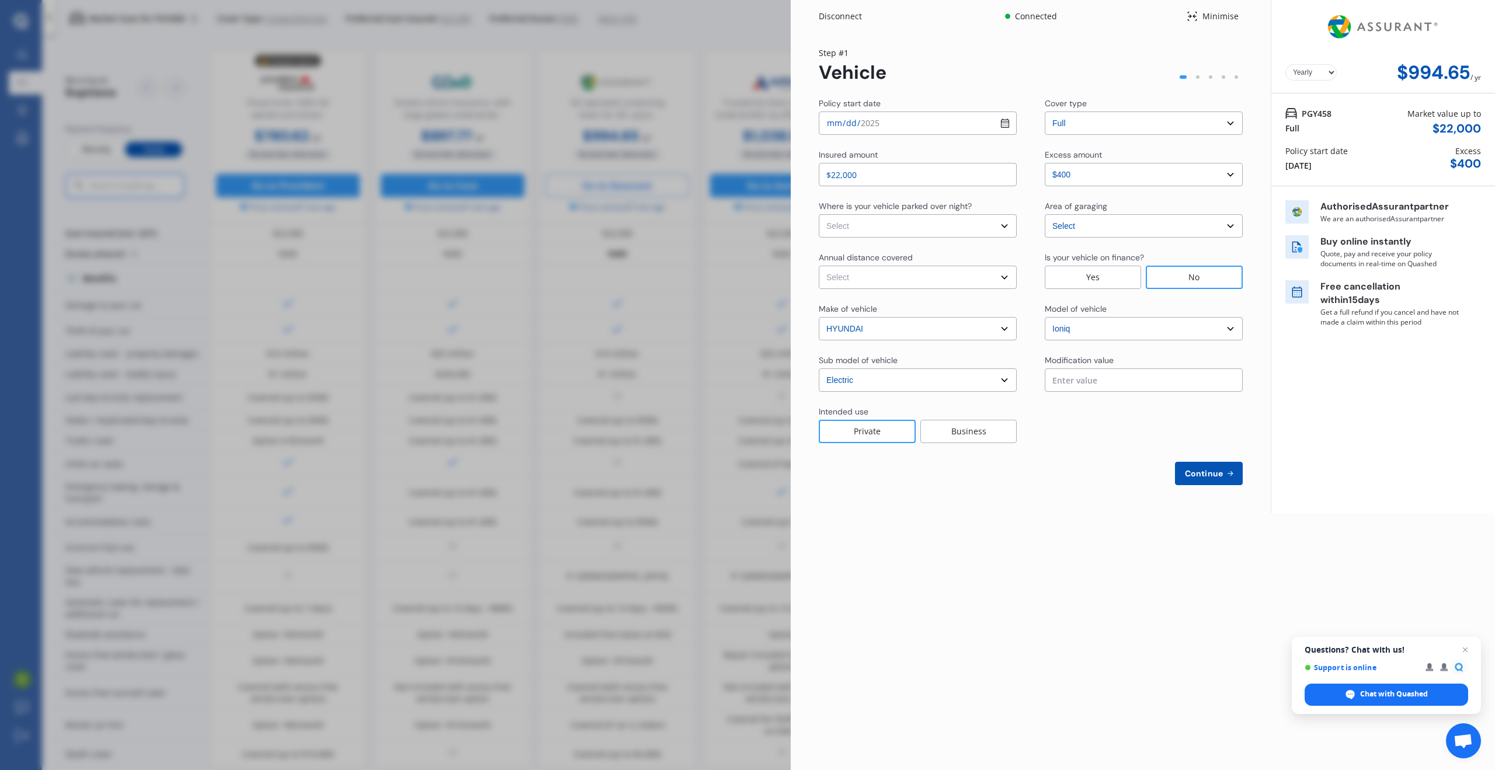
click at [832, 16] on div "Disconnect" at bounding box center [847, 17] width 56 height 12
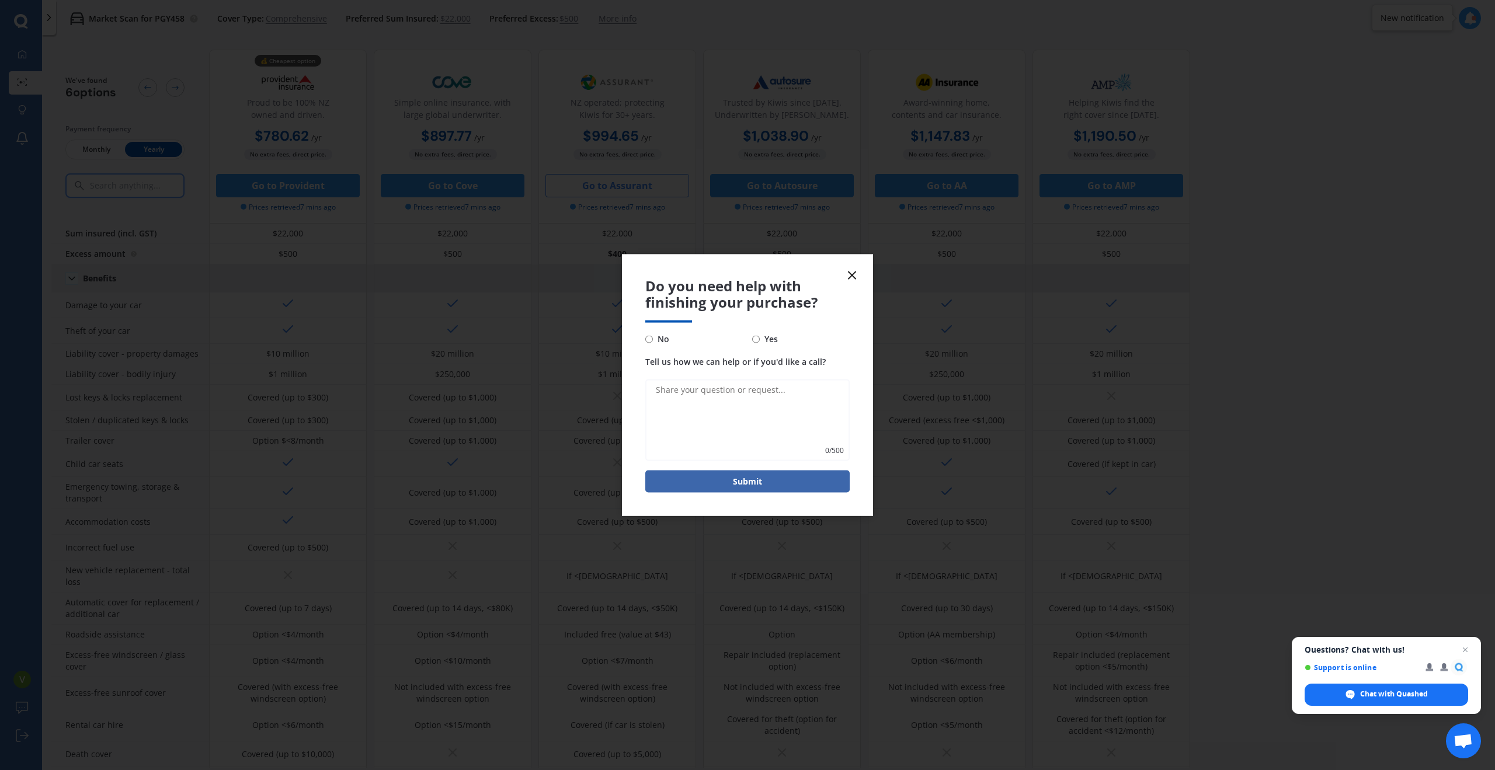
click at [852, 276] on icon at bounding box center [852, 275] width 14 height 14
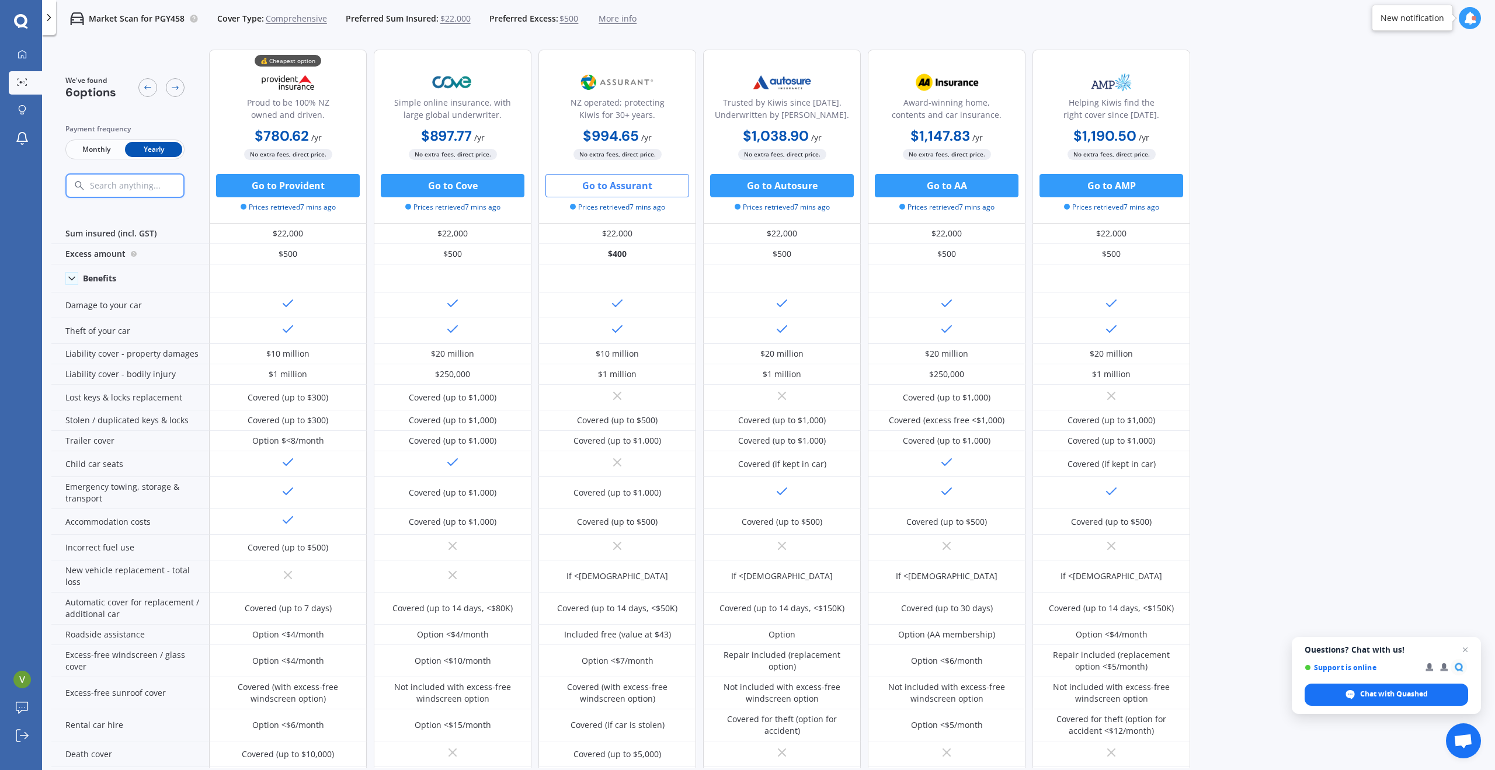
click at [107, 148] on span "Monthly" at bounding box center [96, 149] width 57 height 15
click at [154, 147] on span "Yearly" at bounding box center [153, 149] width 57 height 15
click at [104, 146] on span "Monthly" at bounding box center [96, 149] width 57 height 15
click at [155, 149] on span "Yearly" at bounding box center [153, 149] width 57 height 15
click at [102, 148] on span "Monthly" at bounding box center [96, 149] width 57 height 15
